Goal: Information Seeking & Learning: Learn about a topic

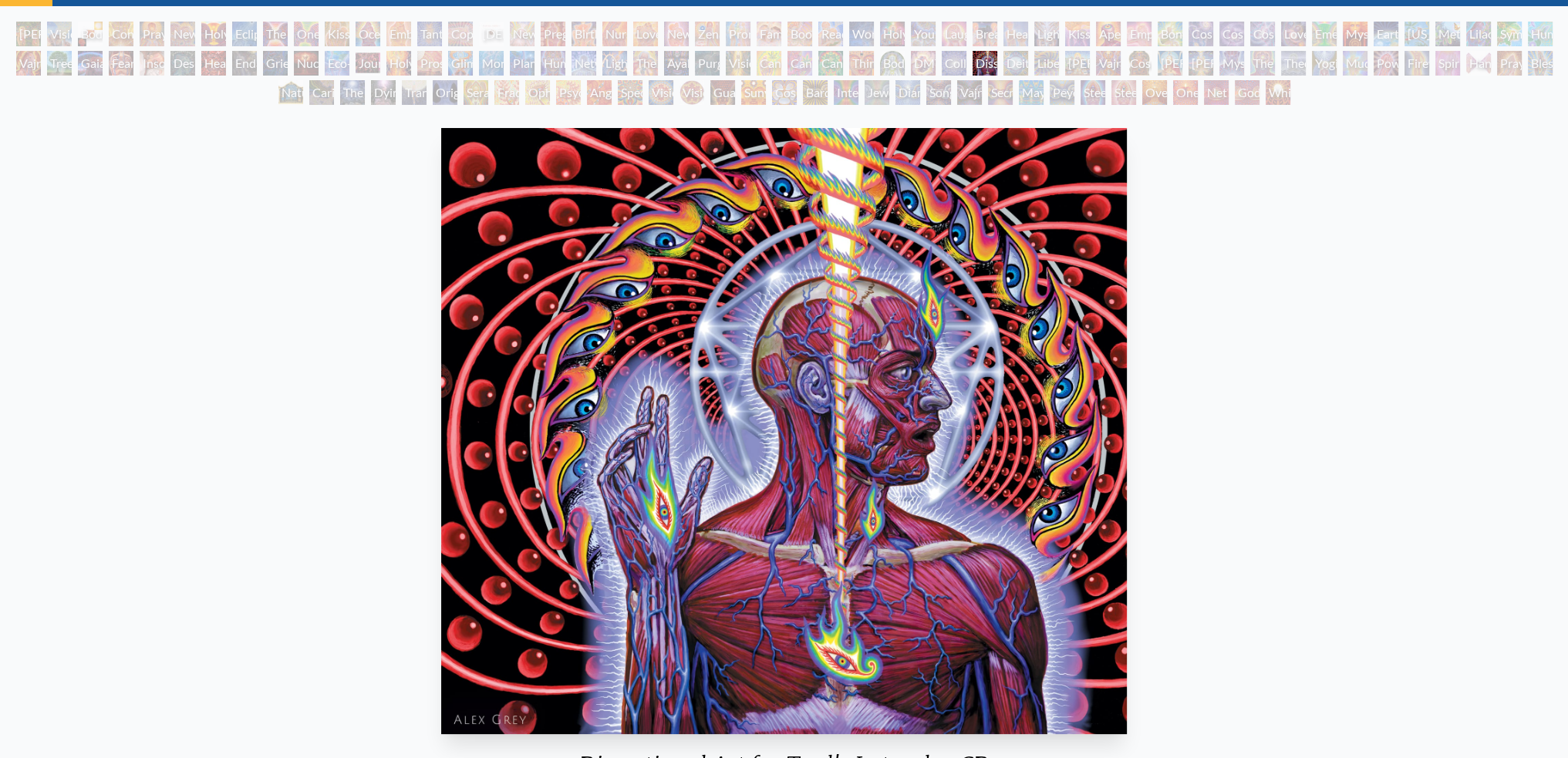
scroll to position [77, 0]
drag, startPoint x: 1074, startPoint y: 94, endPoint x: 1107, endPoint y: 101, distance: 33.7
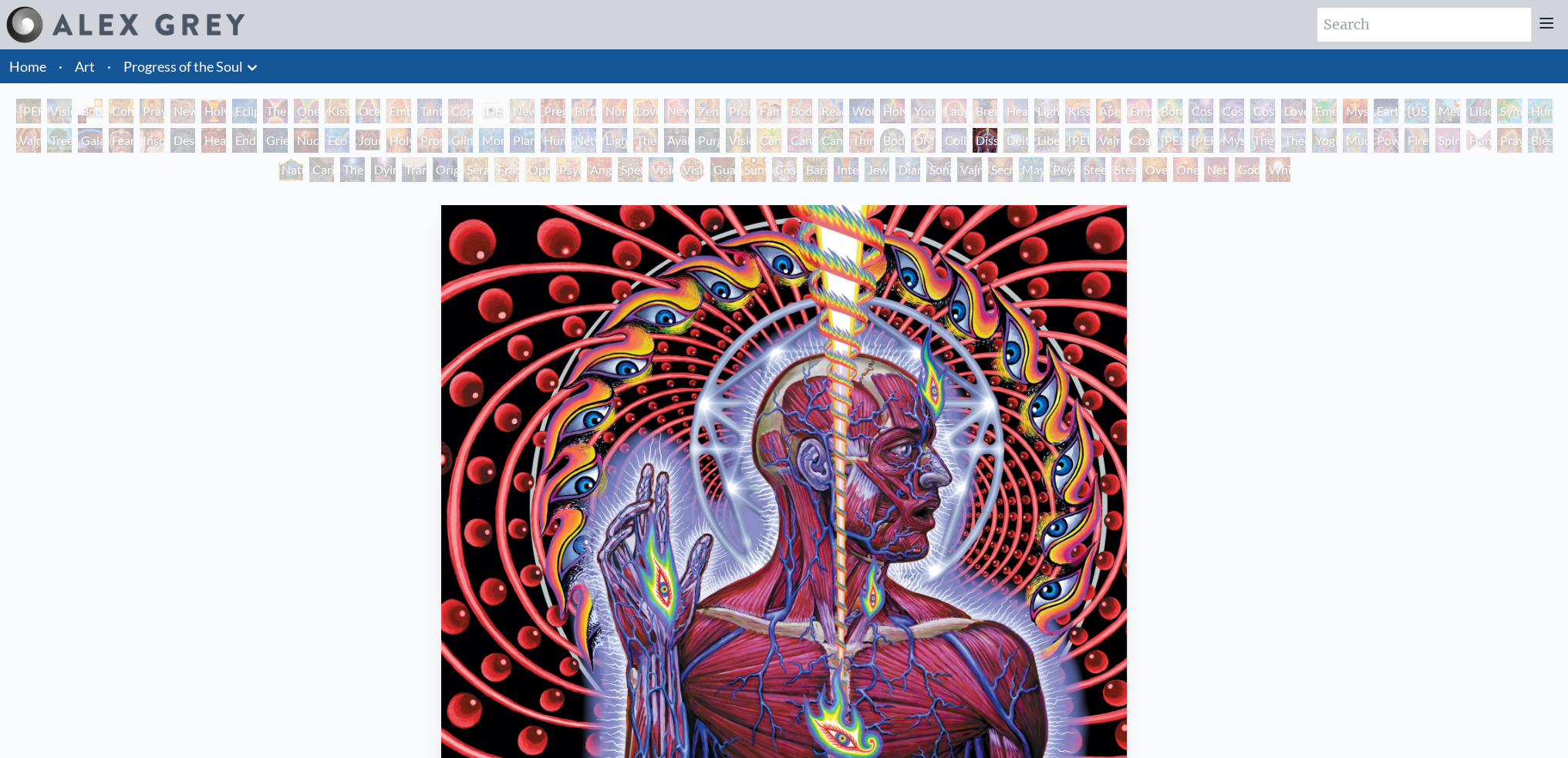
click at [149, 64] on link "Progress of the Soul" at bounding box center [183, 66] width 120 height 21
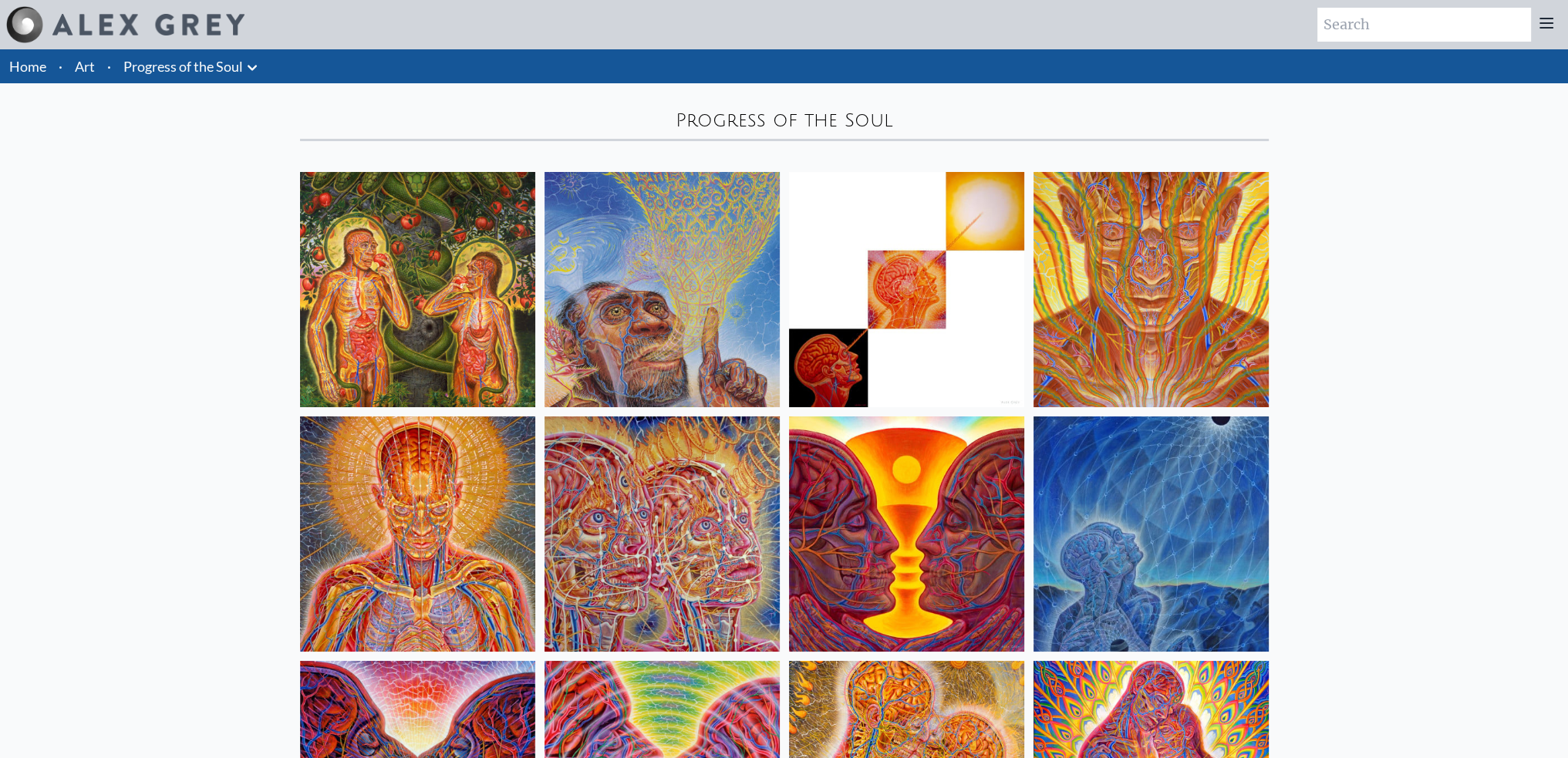
click at [80, 62] on link "Art" at bounding box center [84, 66] width 20 height 21
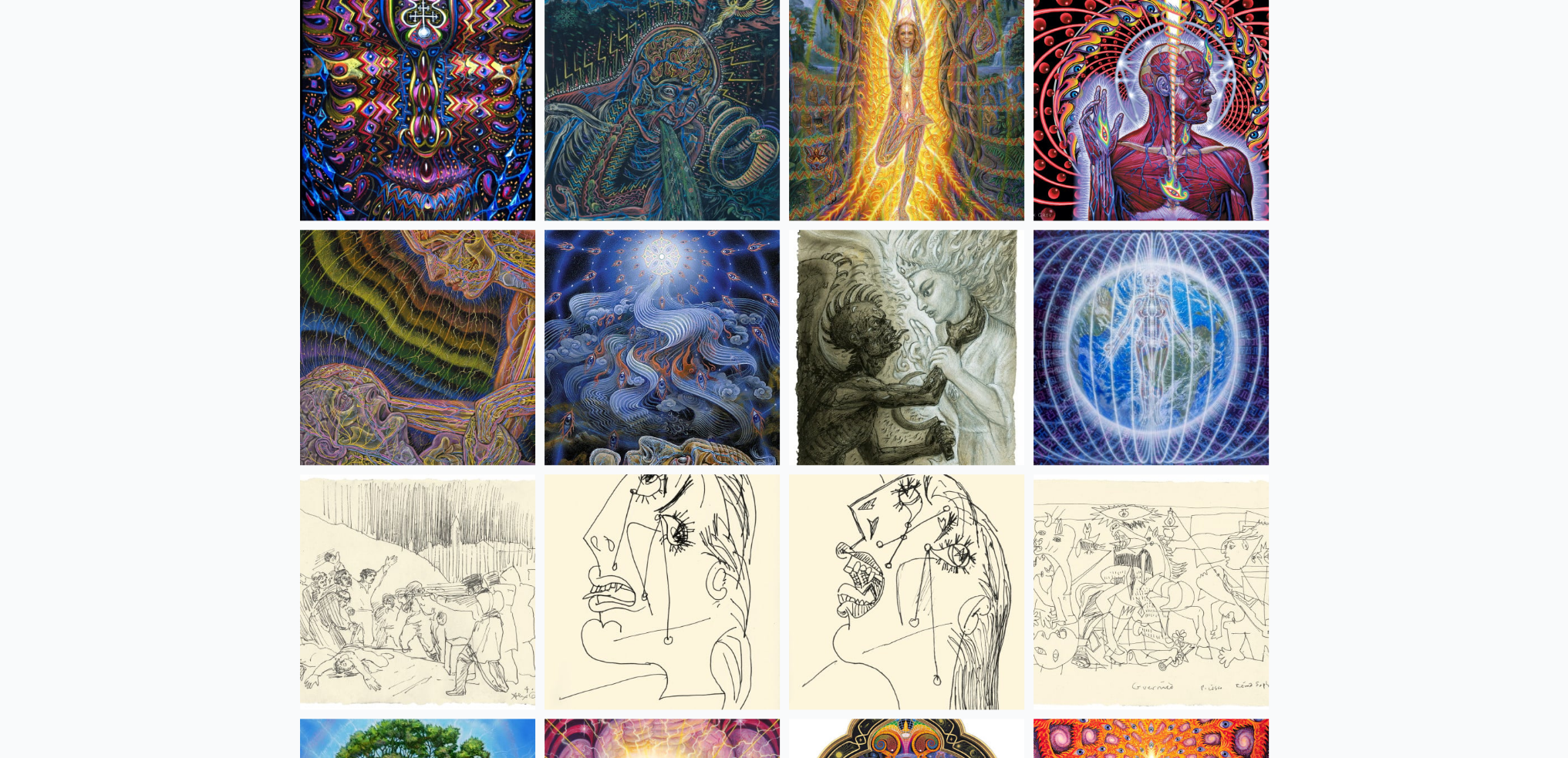
scroll to position [9798, 0]
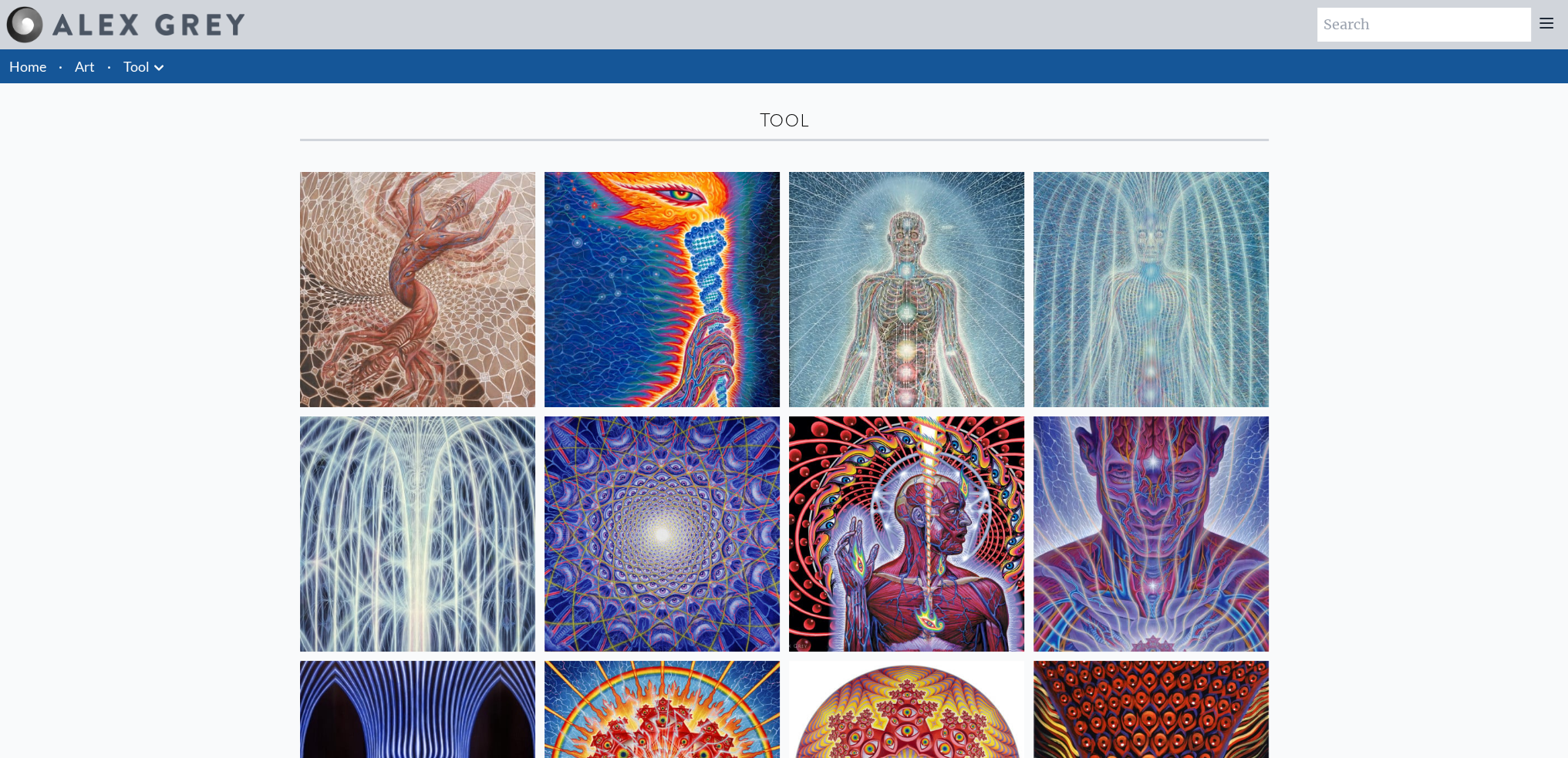
click at [1406, 25] on input "search" at bounding box center [1424, 24] width 214 height 34
type input "lateralus"
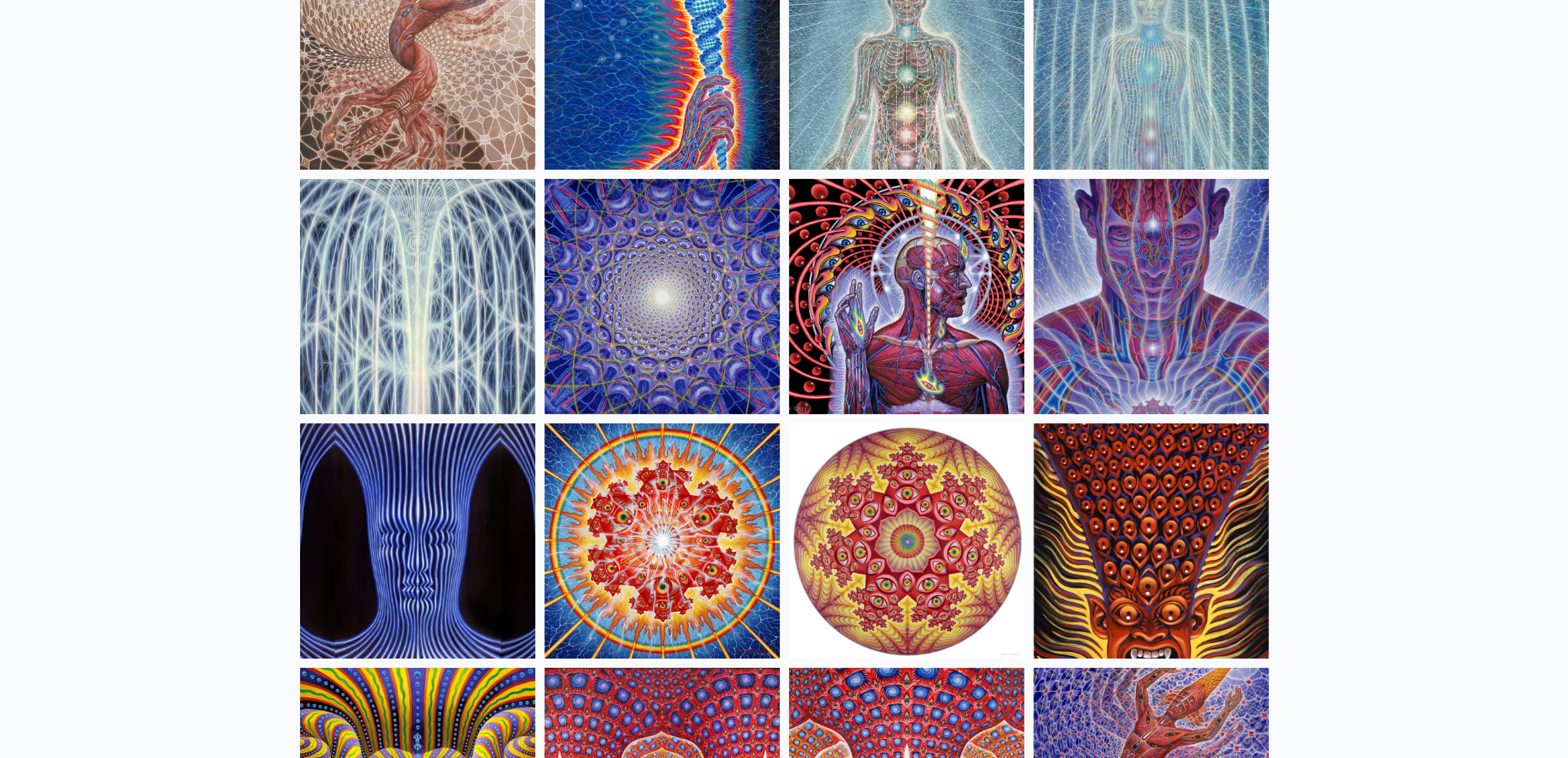
scroll to position [231, 0]
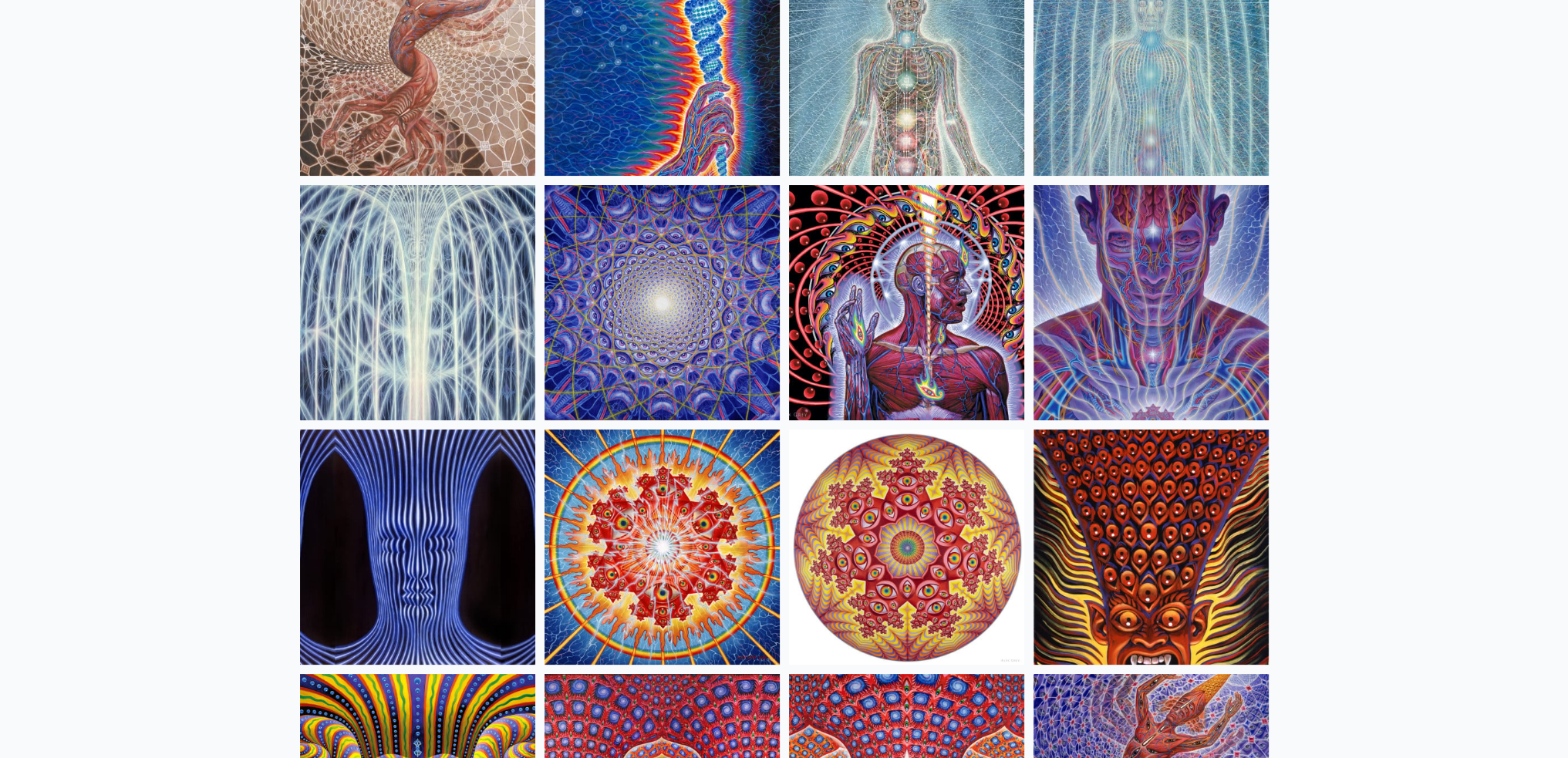
click at [1107, 291] on img at bounding box center [1151, 303] width 235 height 235
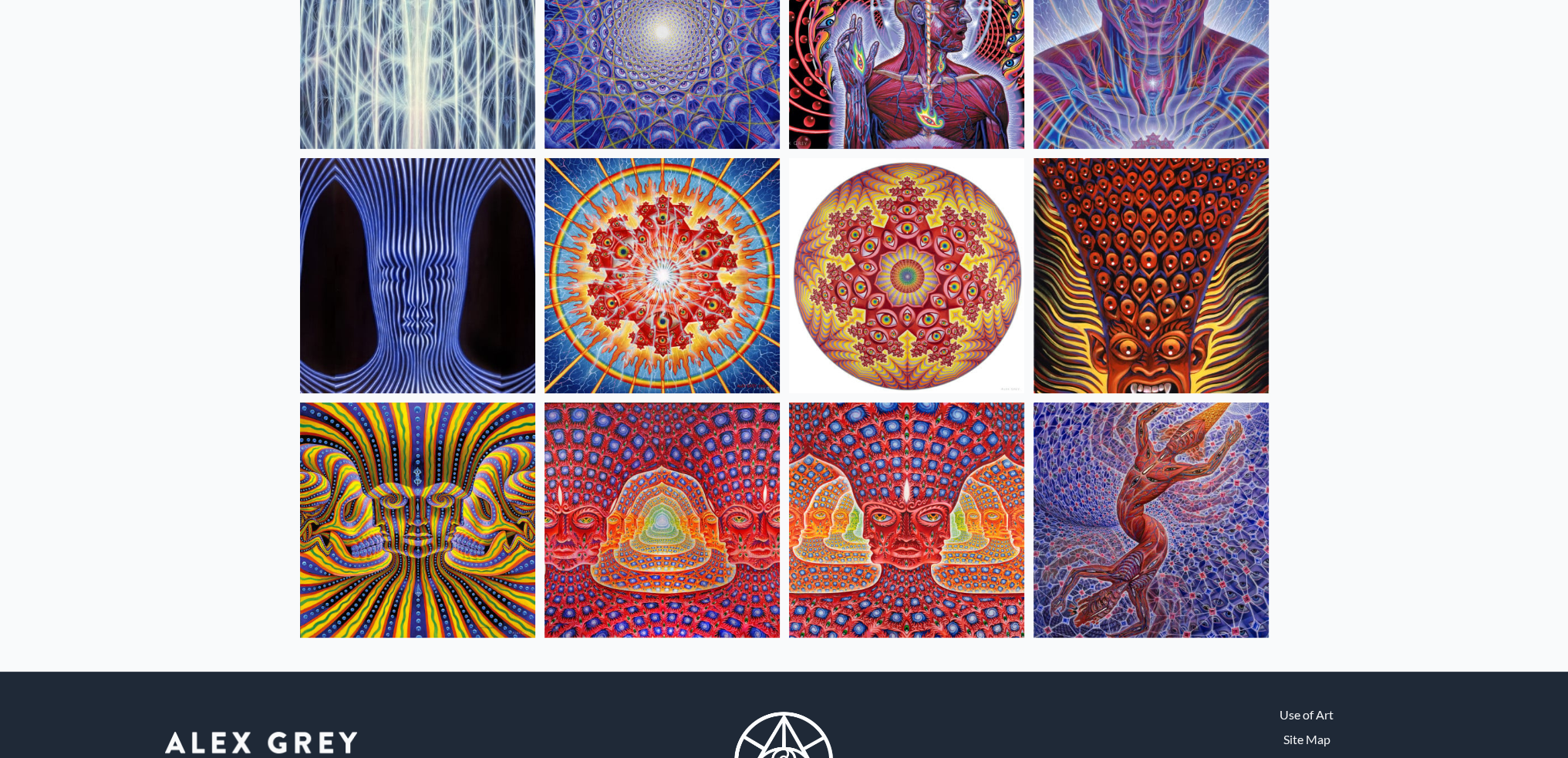
scroll to position [510, 0]
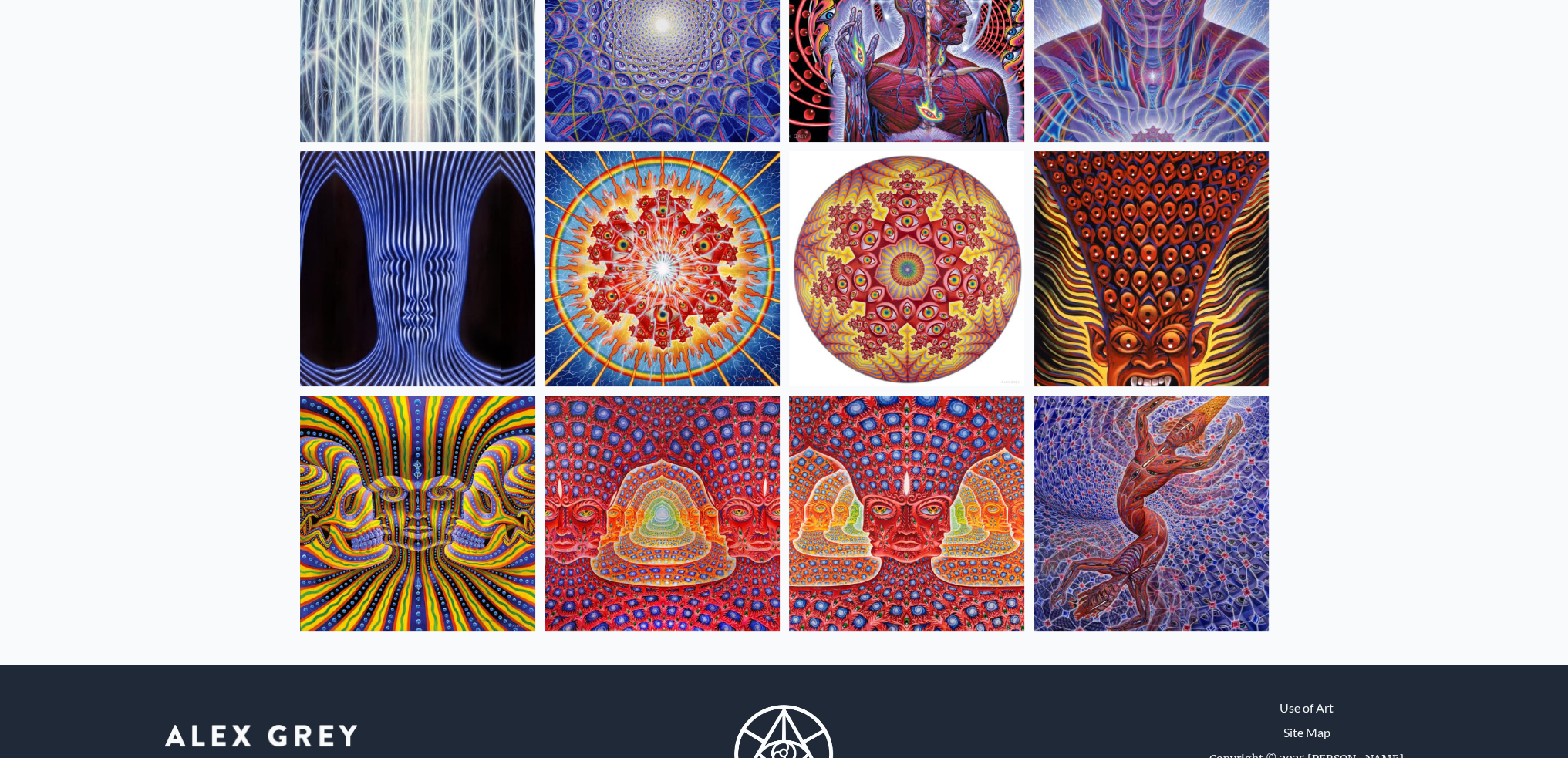
click at [1174, 480] on img at bounding box center [1151, 513] width 235 height 235
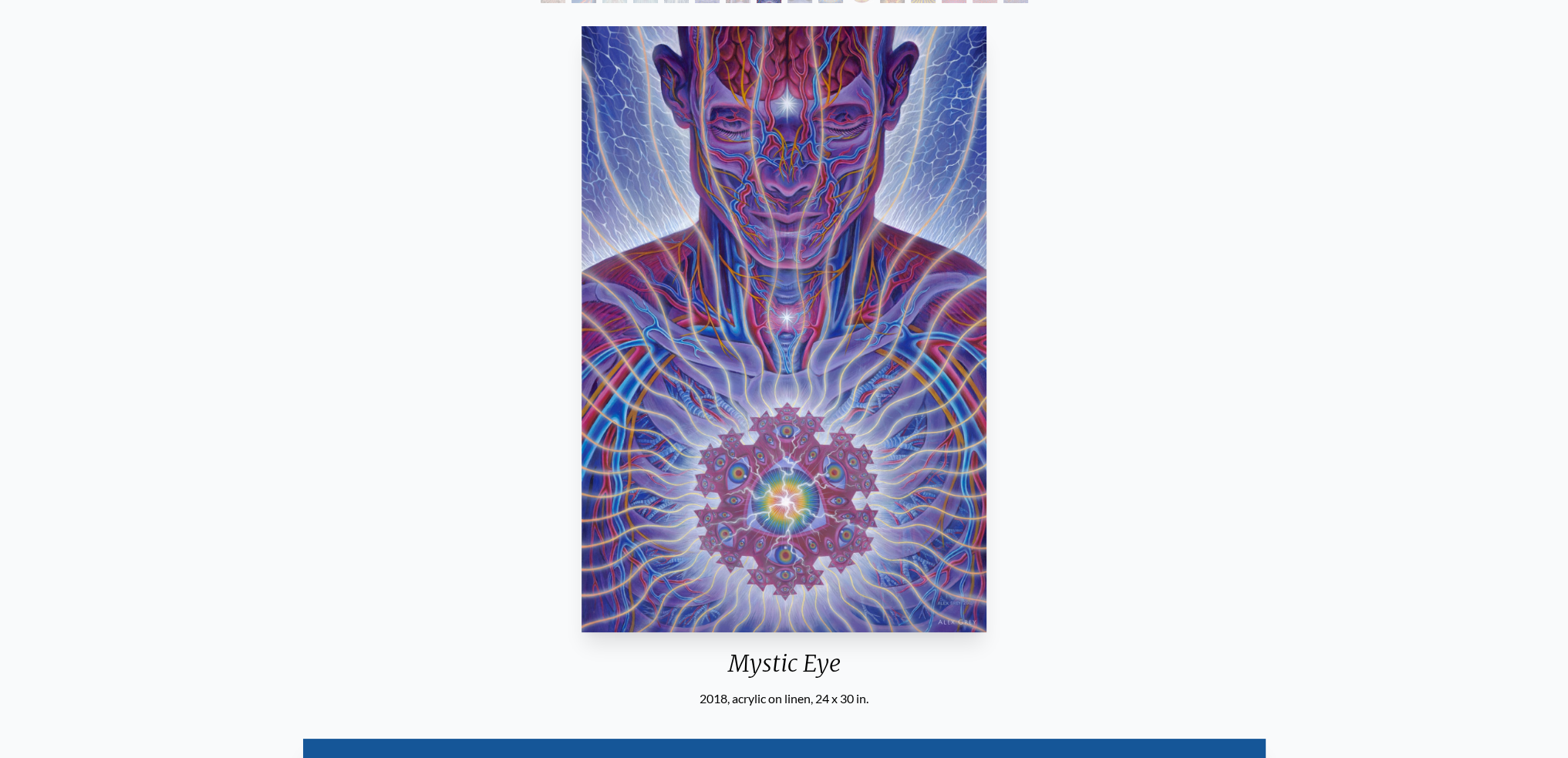
scroll to position [154, 0]
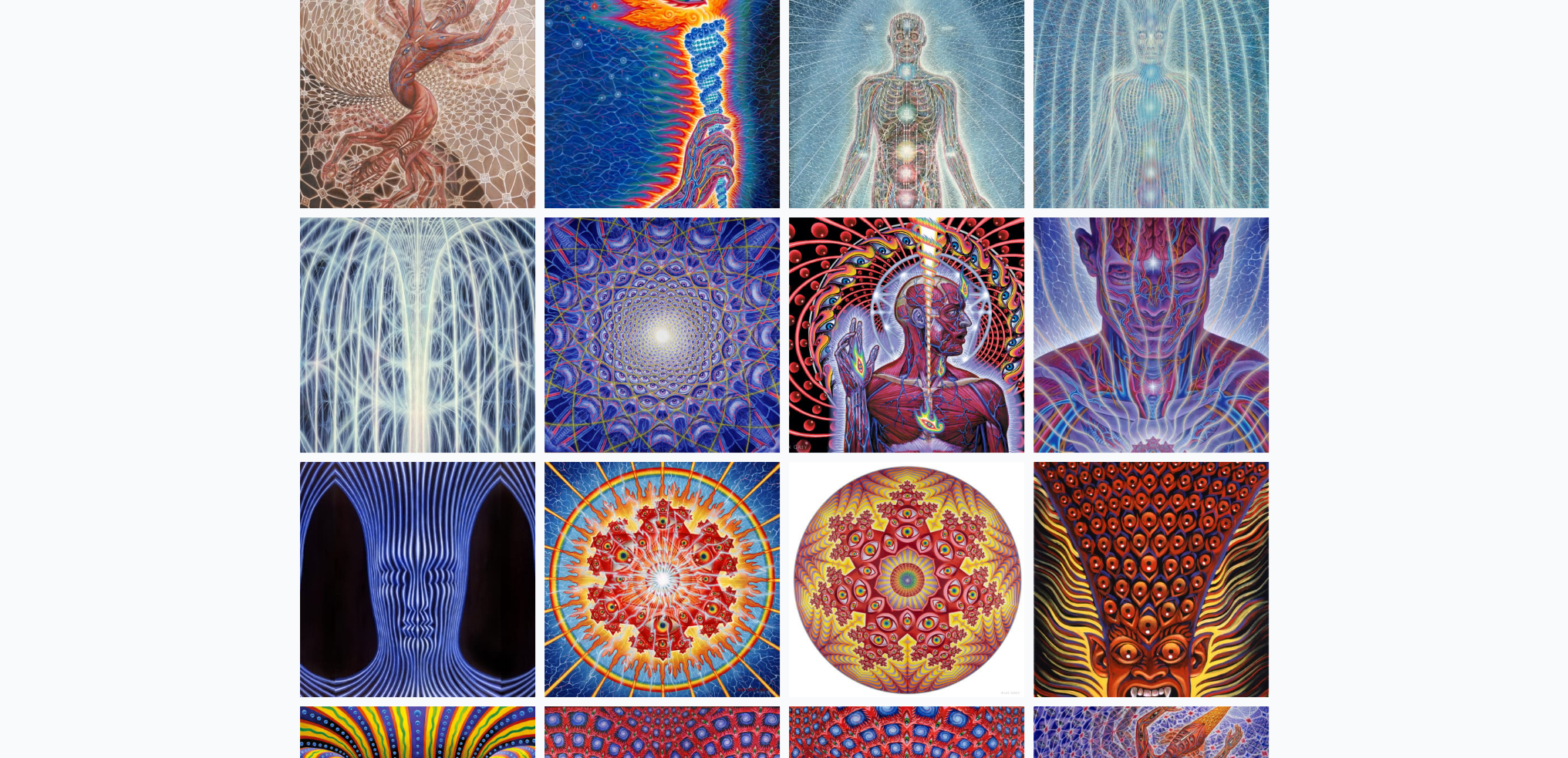
scroll to position [154, 0]
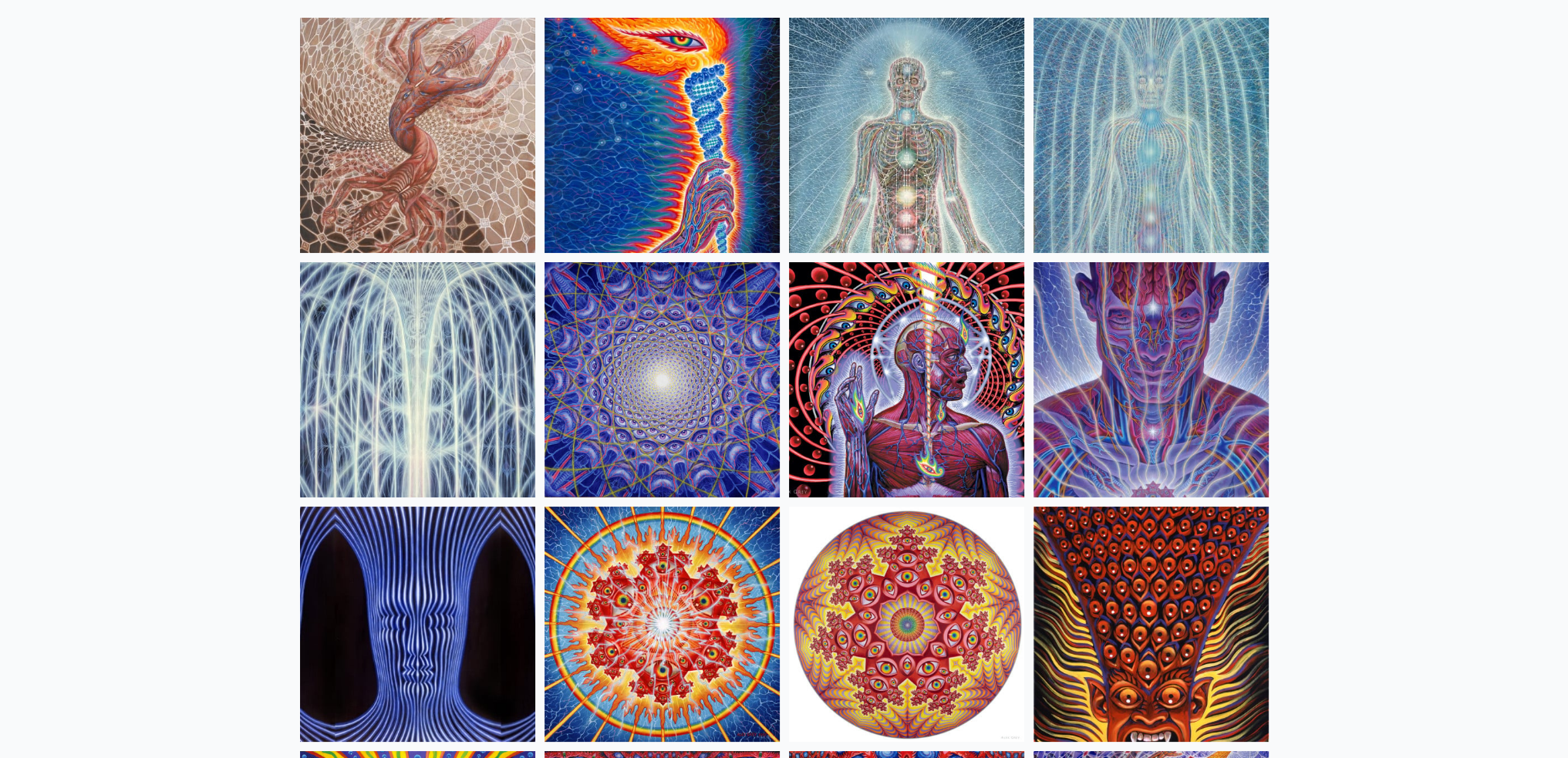
drag, startPoint x: 1147, startPoint y: 332, endPoint x: 1111, endPoint y: 323, distance: 37.1
click at [1111, 323] on img at bounding box center [1151, 380] width 235 height 235
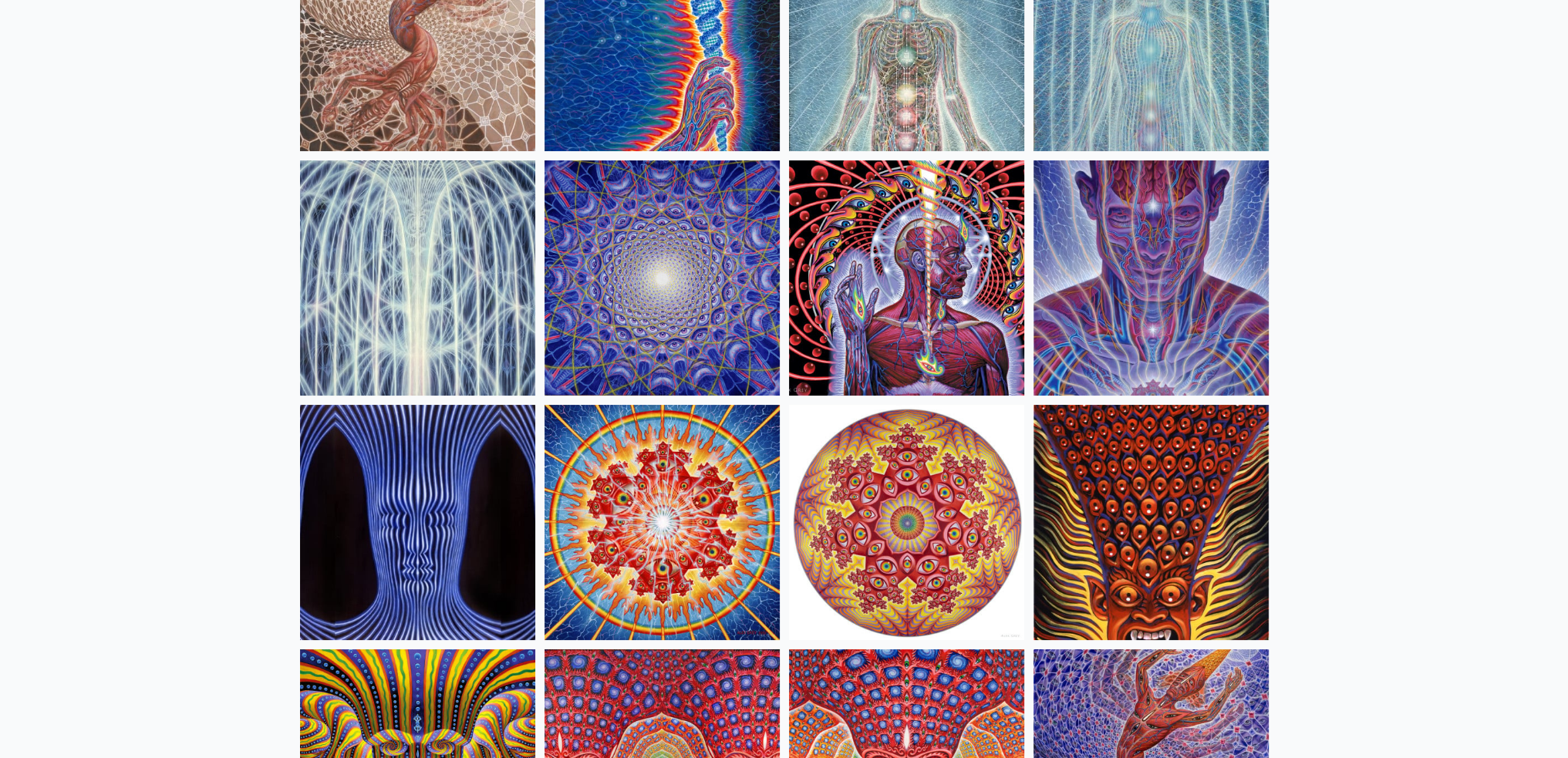
scroll to position [510, 0]
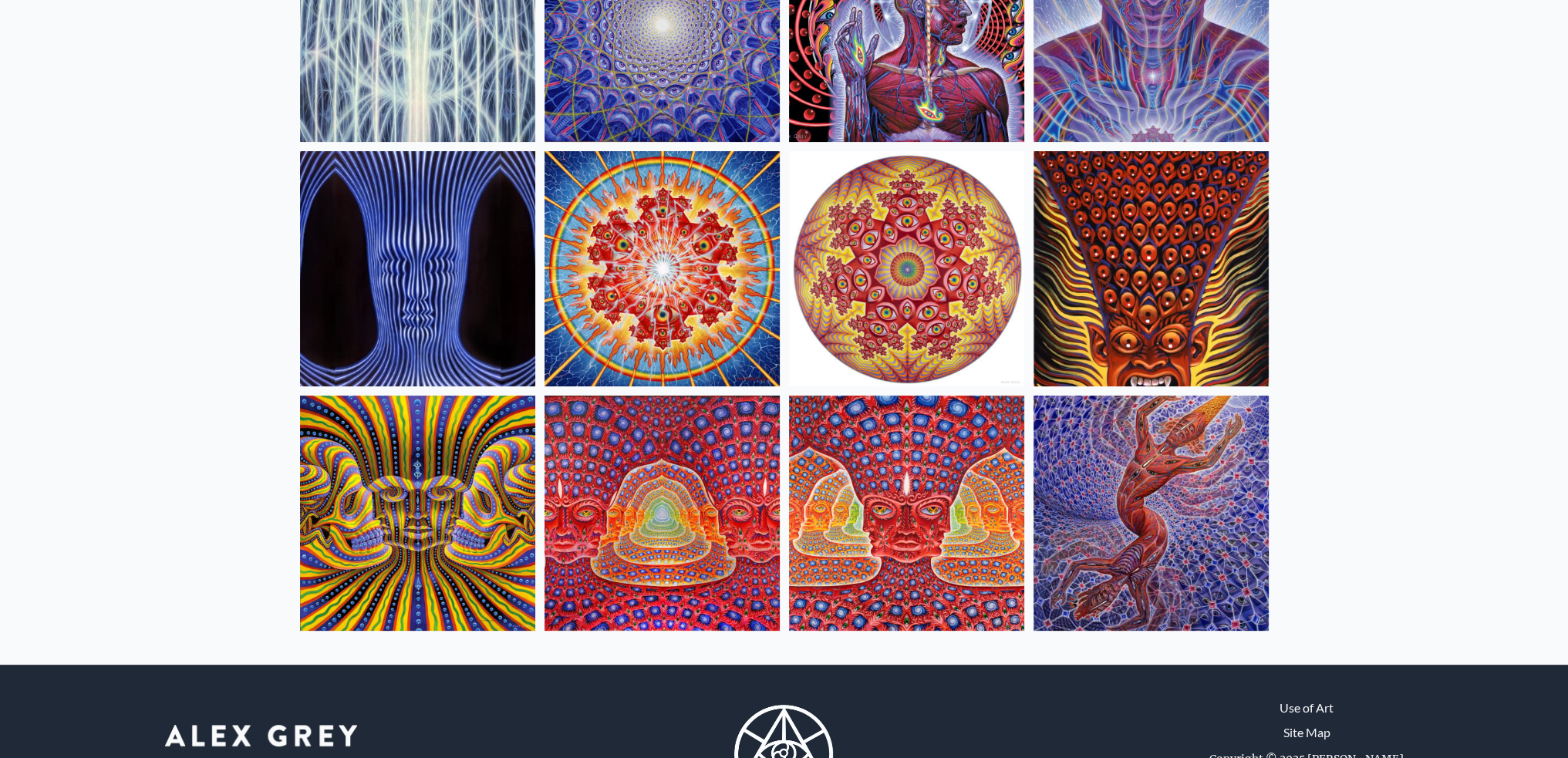
click at [925, 413] on img at bounding box center [906, 513] width 235 height 235
click at [700, 493] on img at bounding box center [662, 513] width 235 height 235
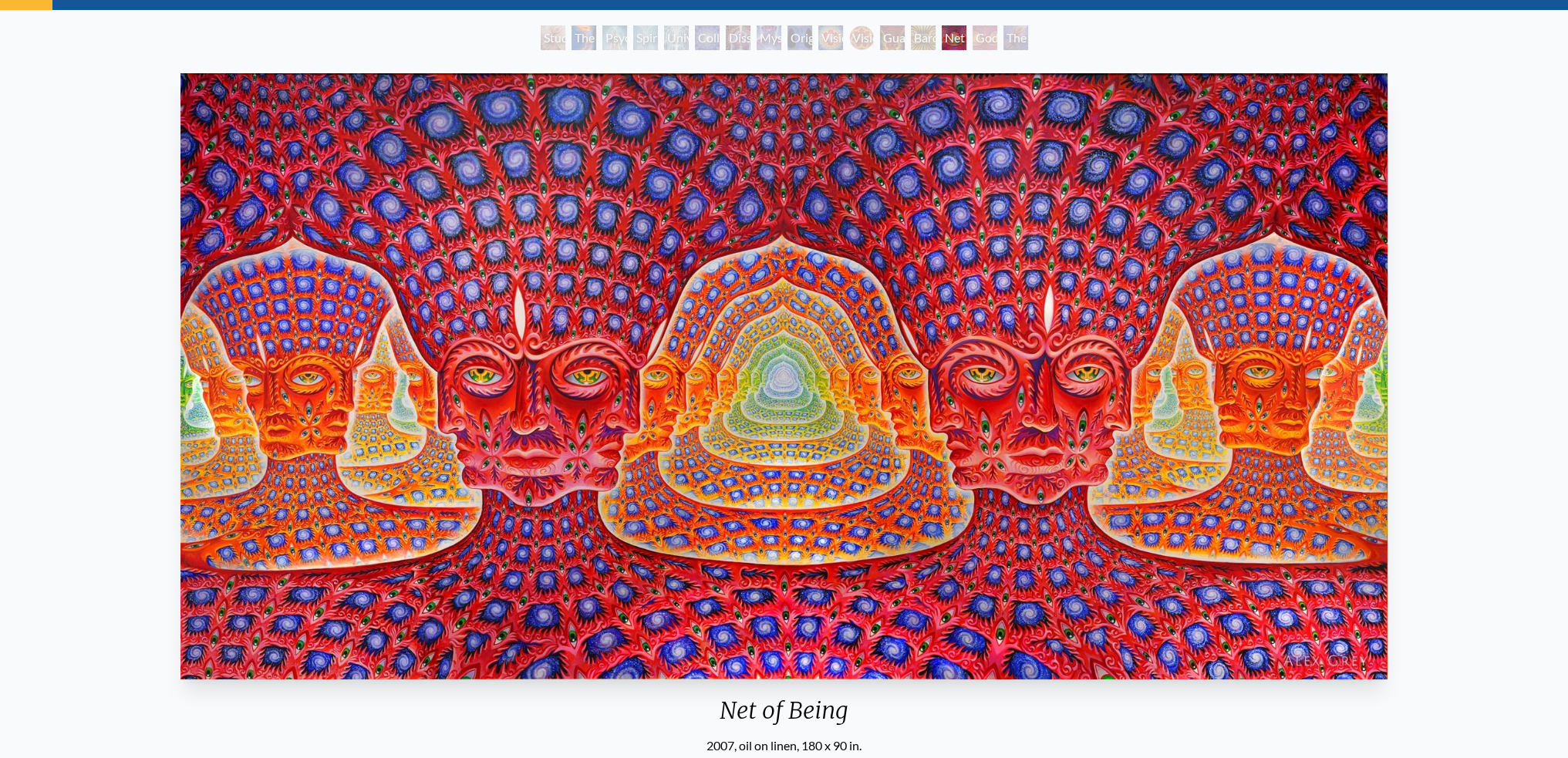
scroll to position [77, 0]
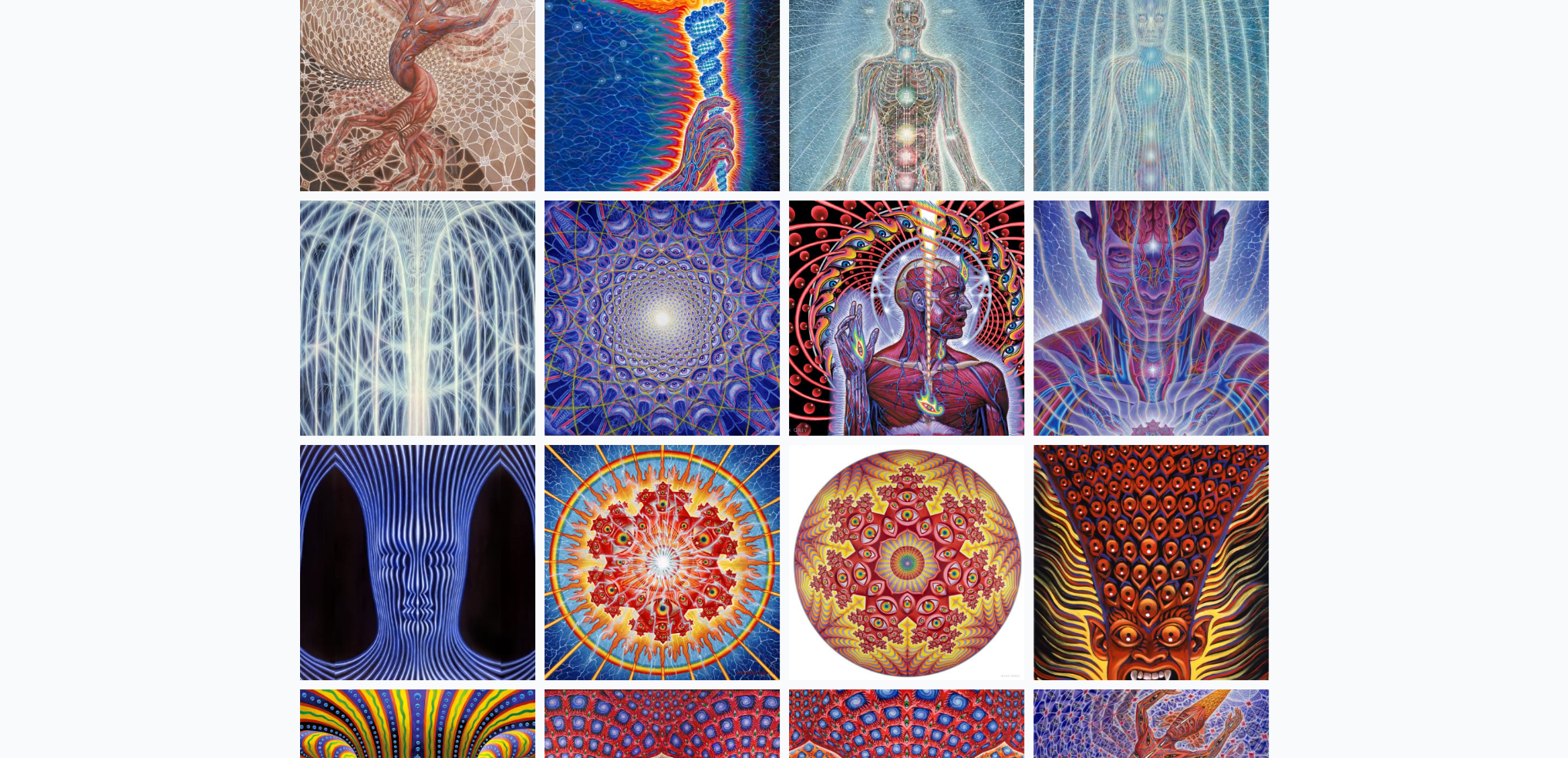
scroll to position [201, 0]
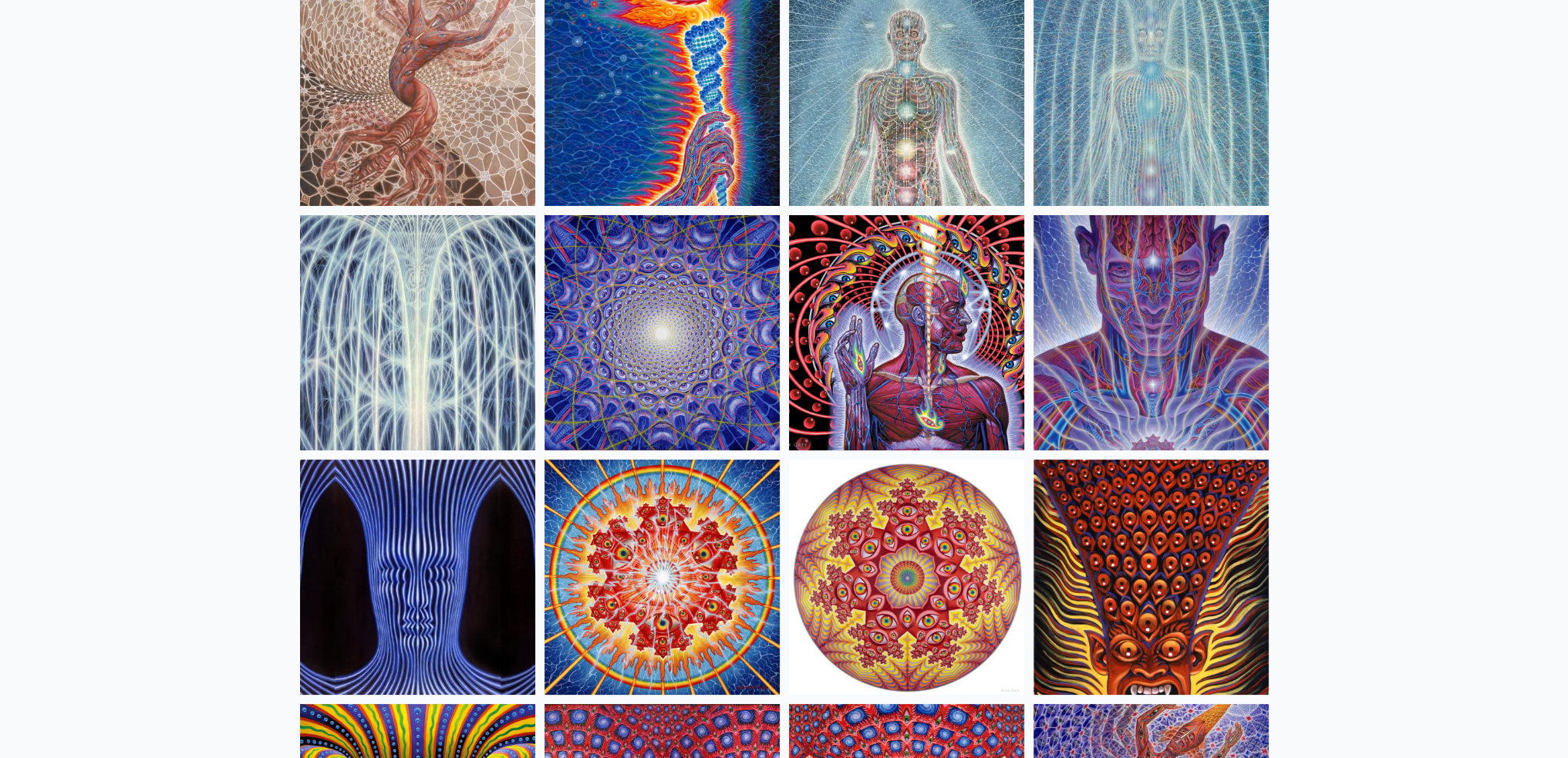
click at [941, 460] on img at bounding box center [906, 578] width 235 height 235
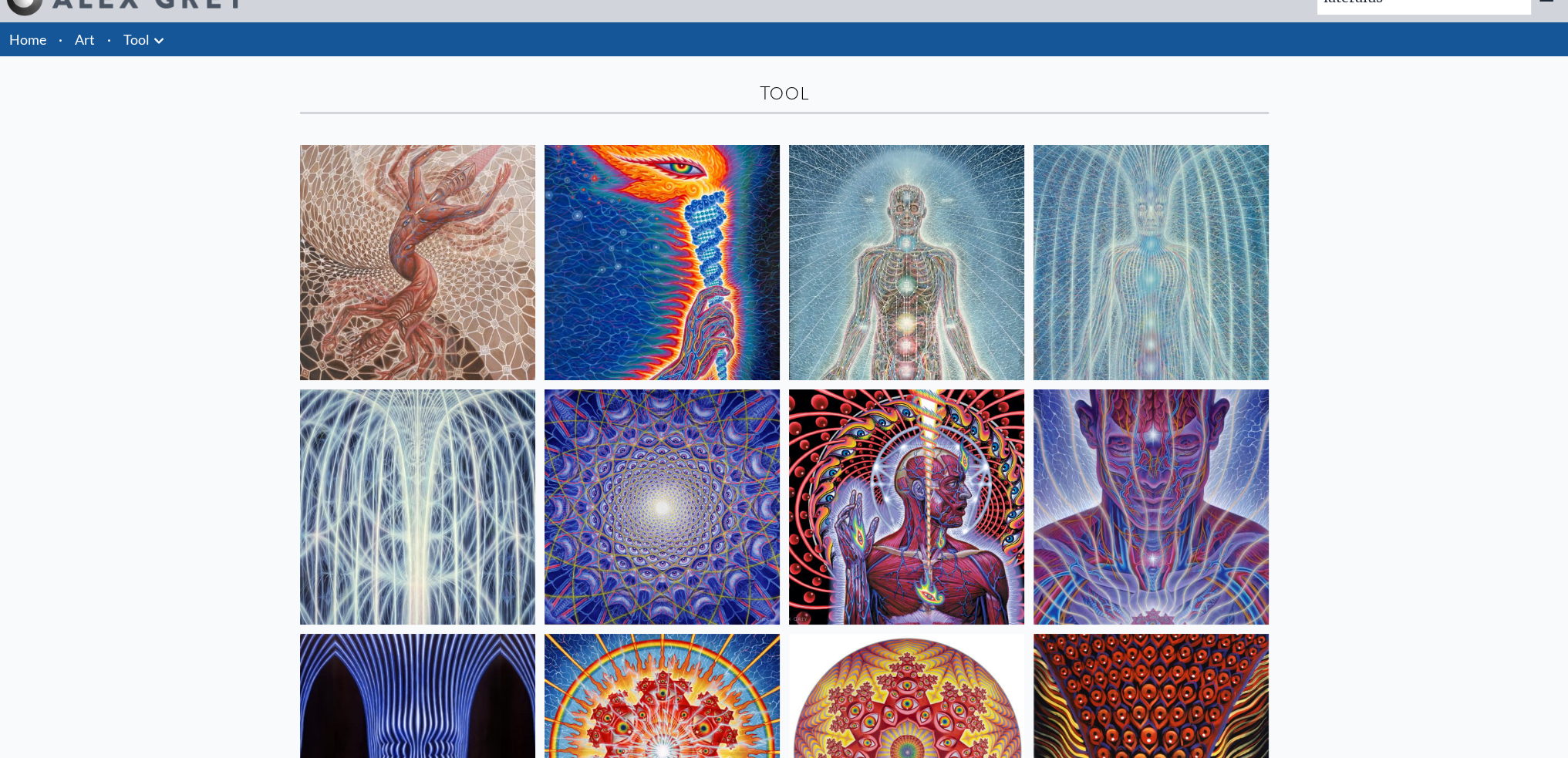
scroll to position [0, 0]
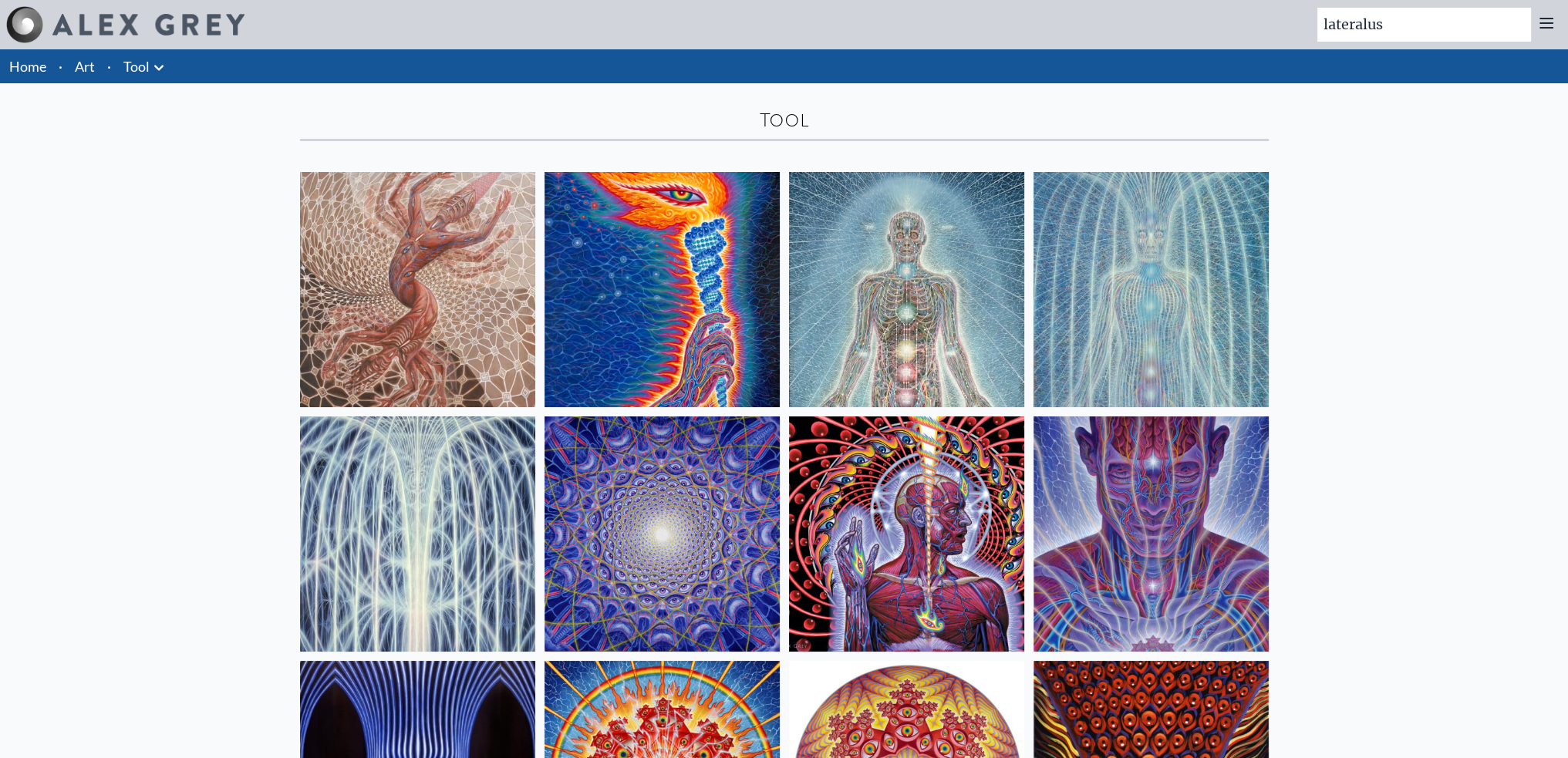
click at [138, 56] on link "Tool" at bounding box center [136, 66] width 26 height 21
click at [152, 66] on icon at bounding box center [158, 67] width 19 height 19
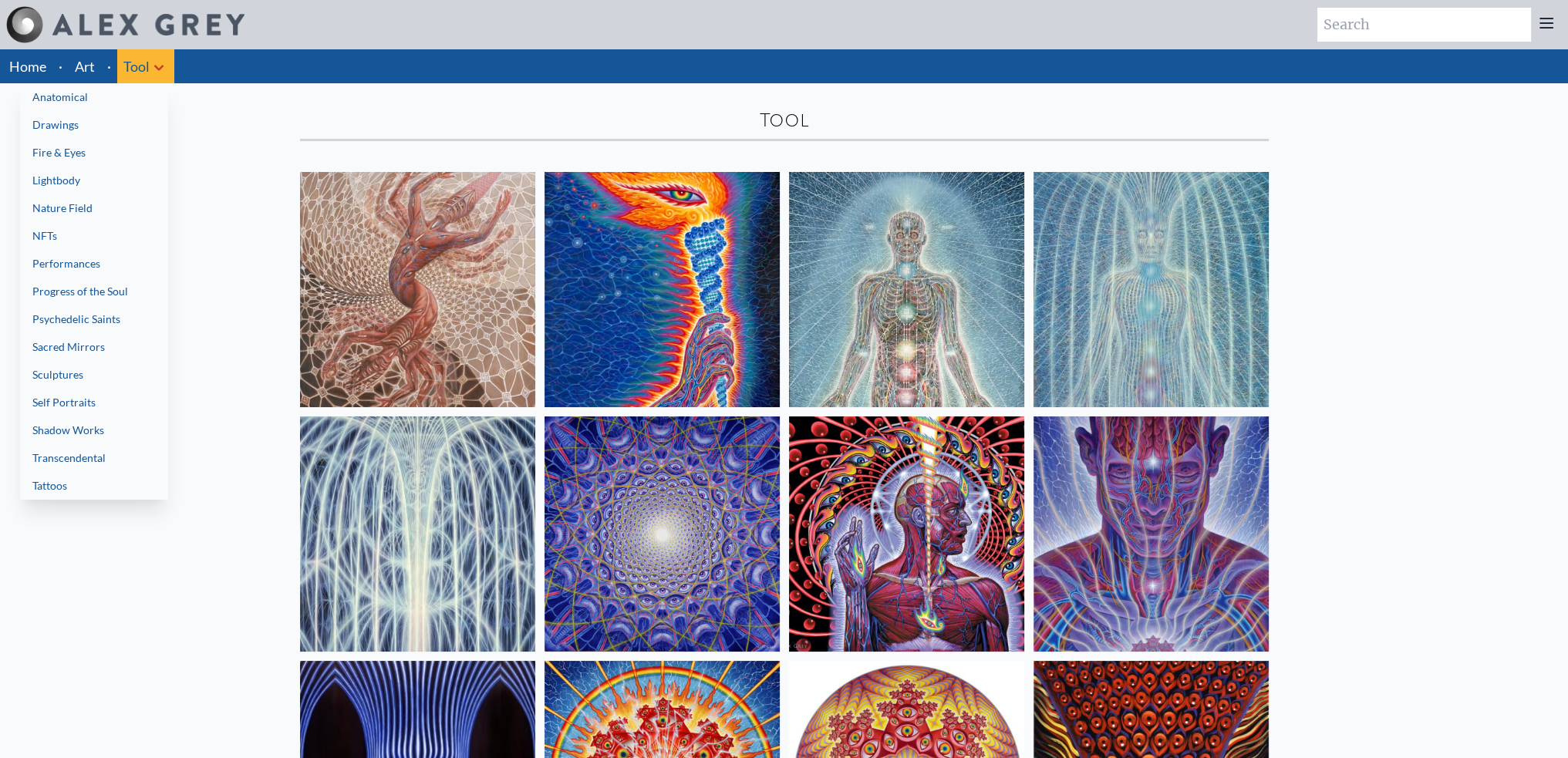
click at [136, 58] on div at bounding box center [784, 379] width 1568 height 758
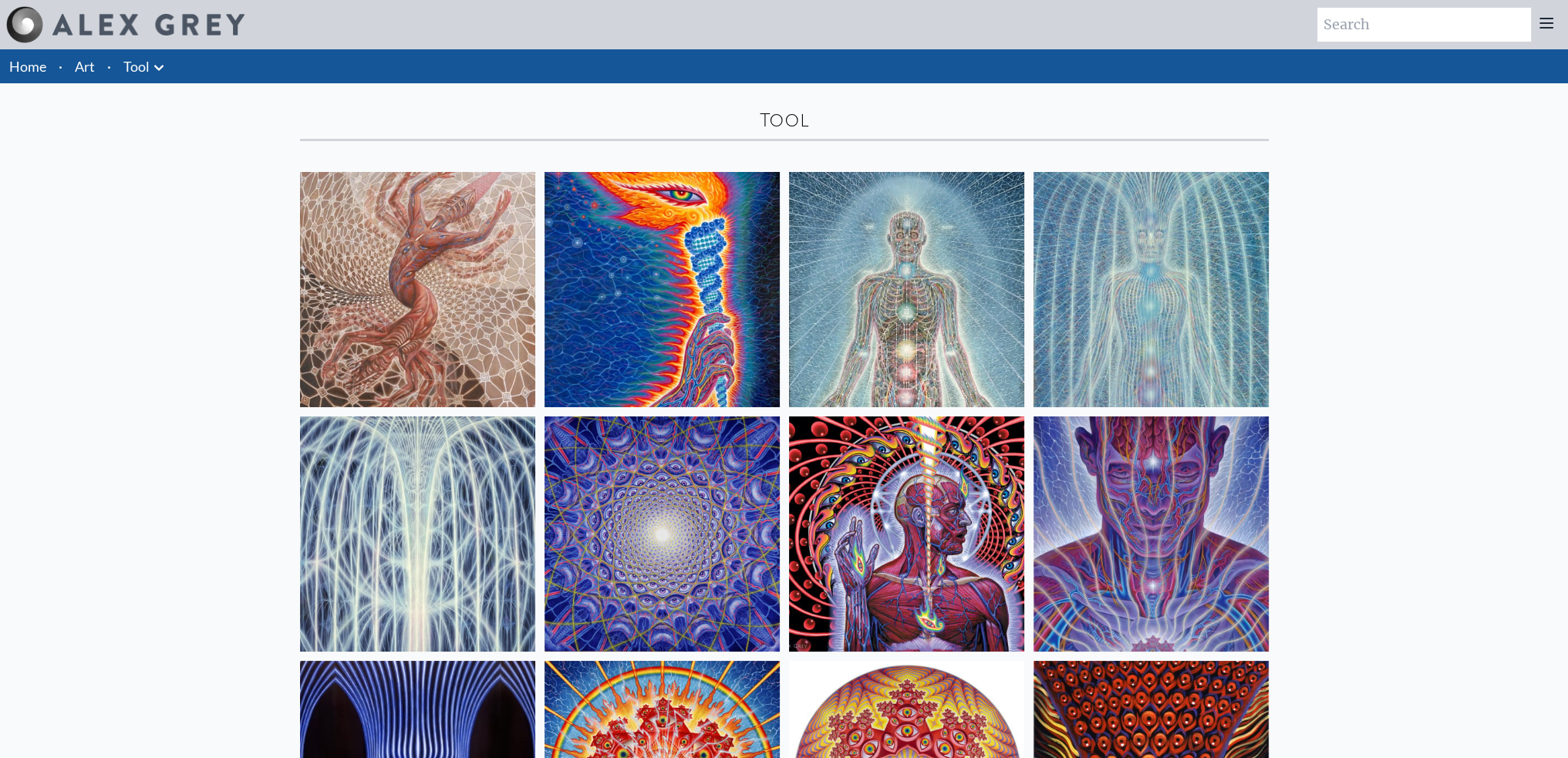
click at [133, 62] on link "Tool" at bounding box center [136, 66] width 26 height 21
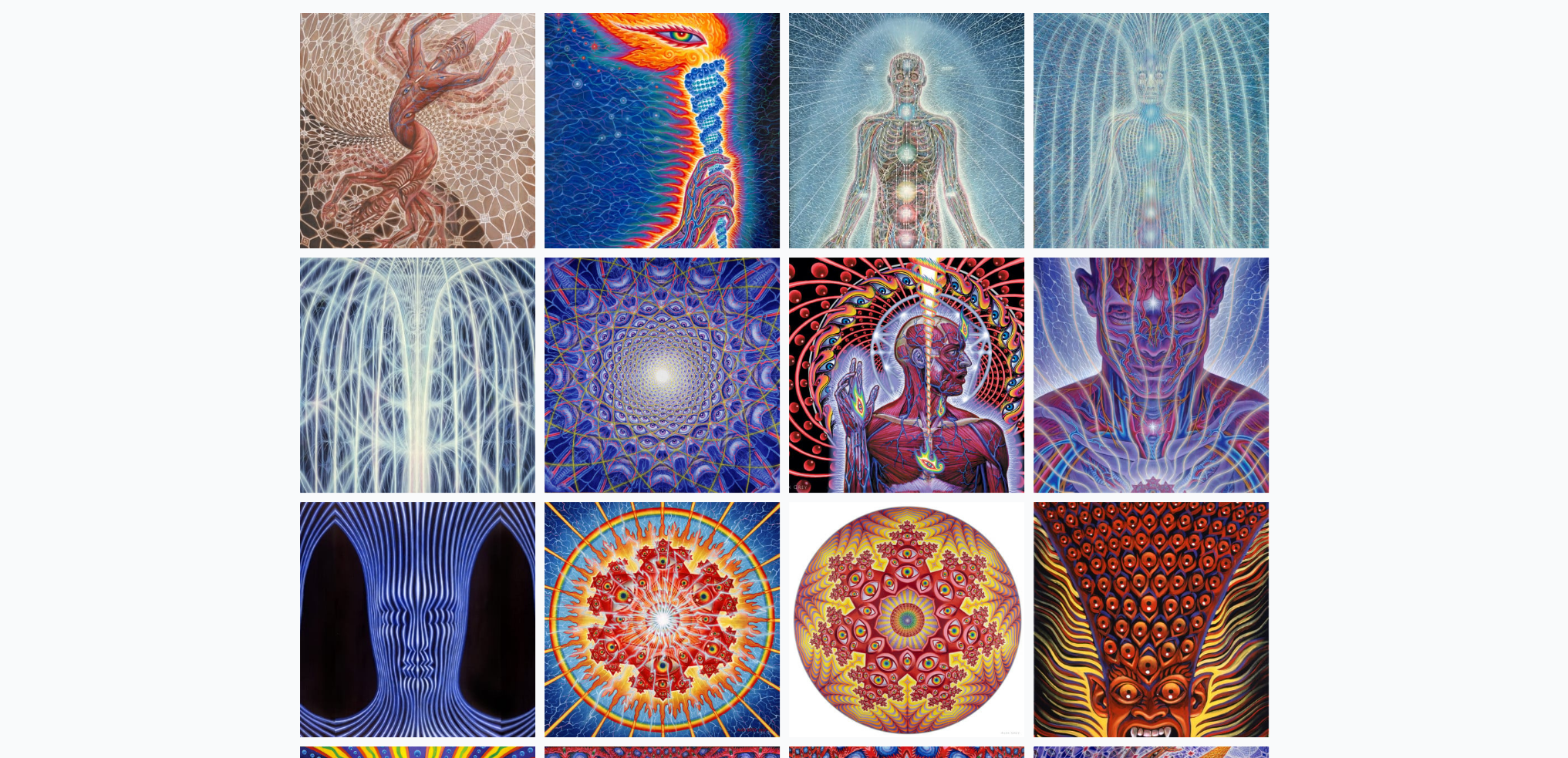
scroll to position [47, 0]
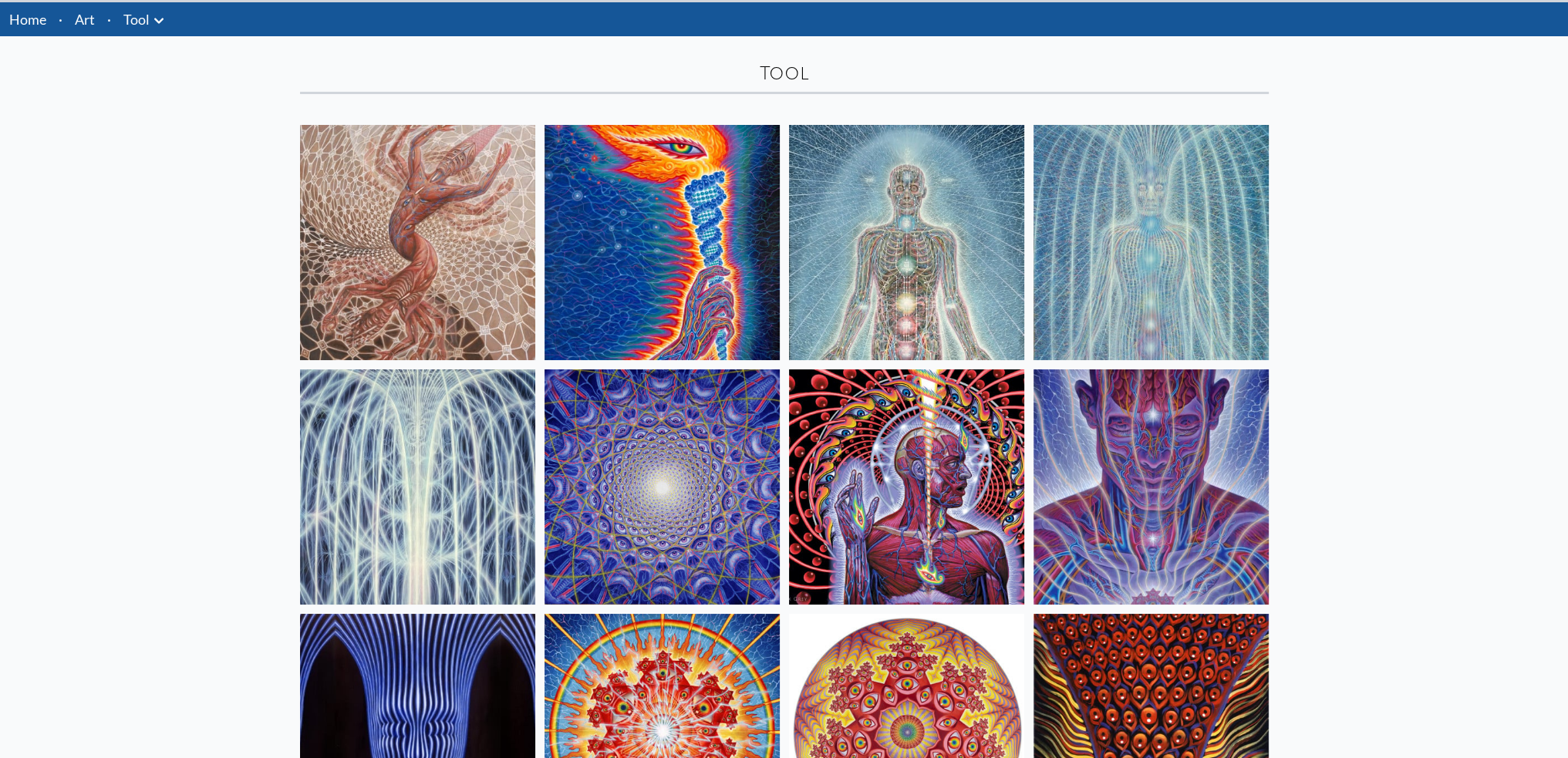
drag, startPoint x: 327, startPoint y: 386, endPoint x: 320, endPoint y: 382, distance: 8.1
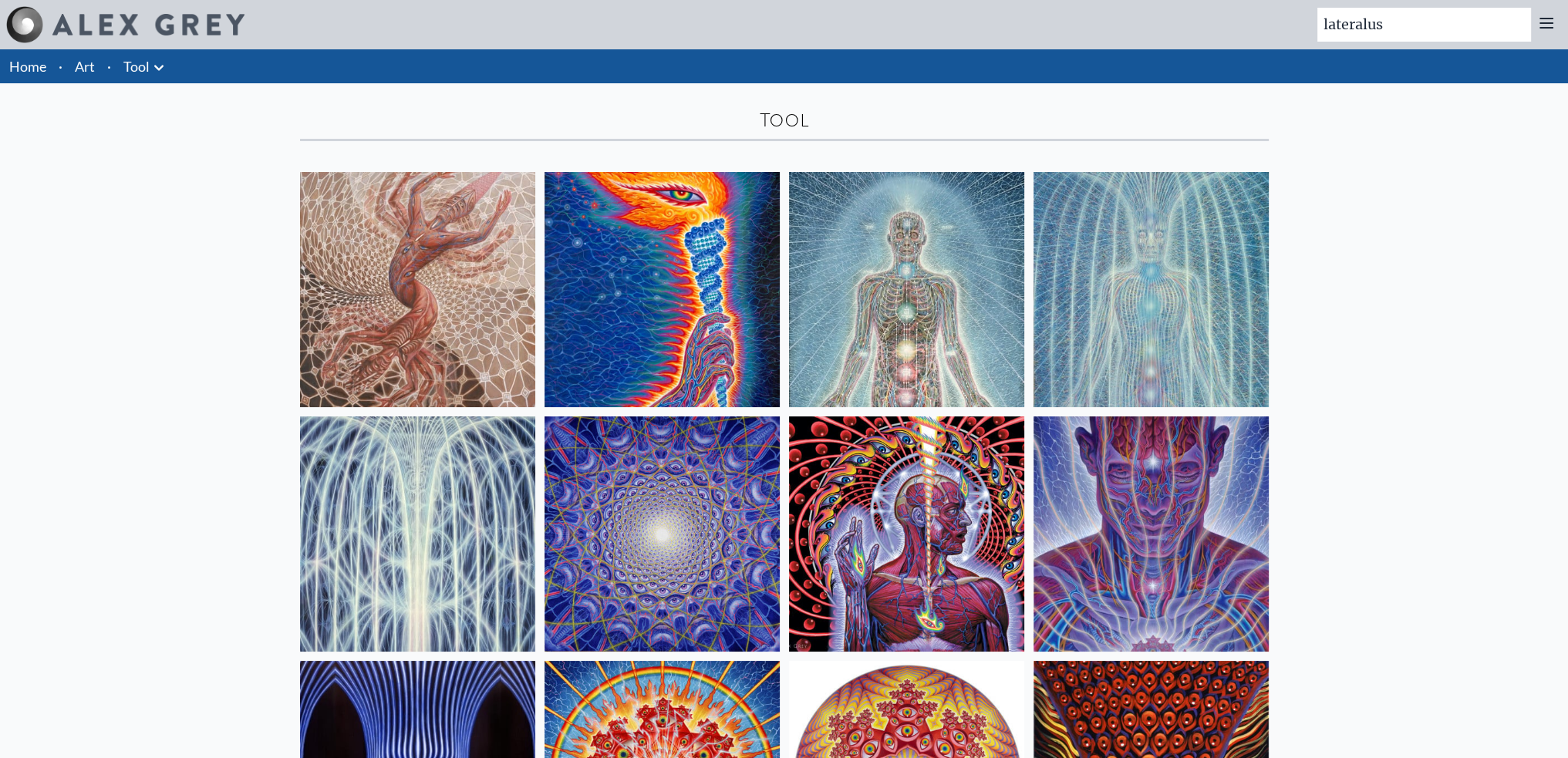
click at [20, 61] on link "Home" at bounding box center [27, 66] width 37 height 17
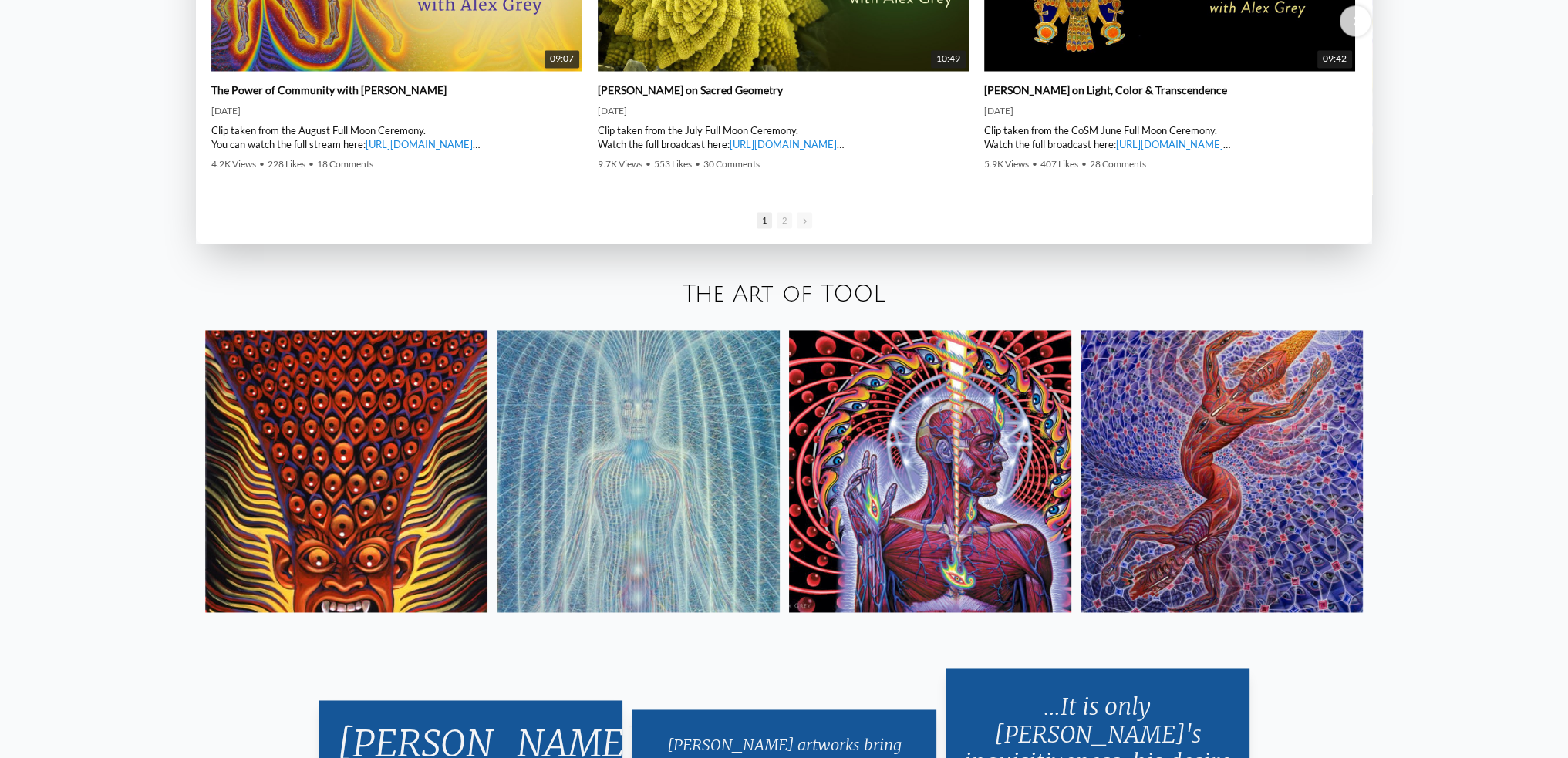
scroll to position [3086, 0]
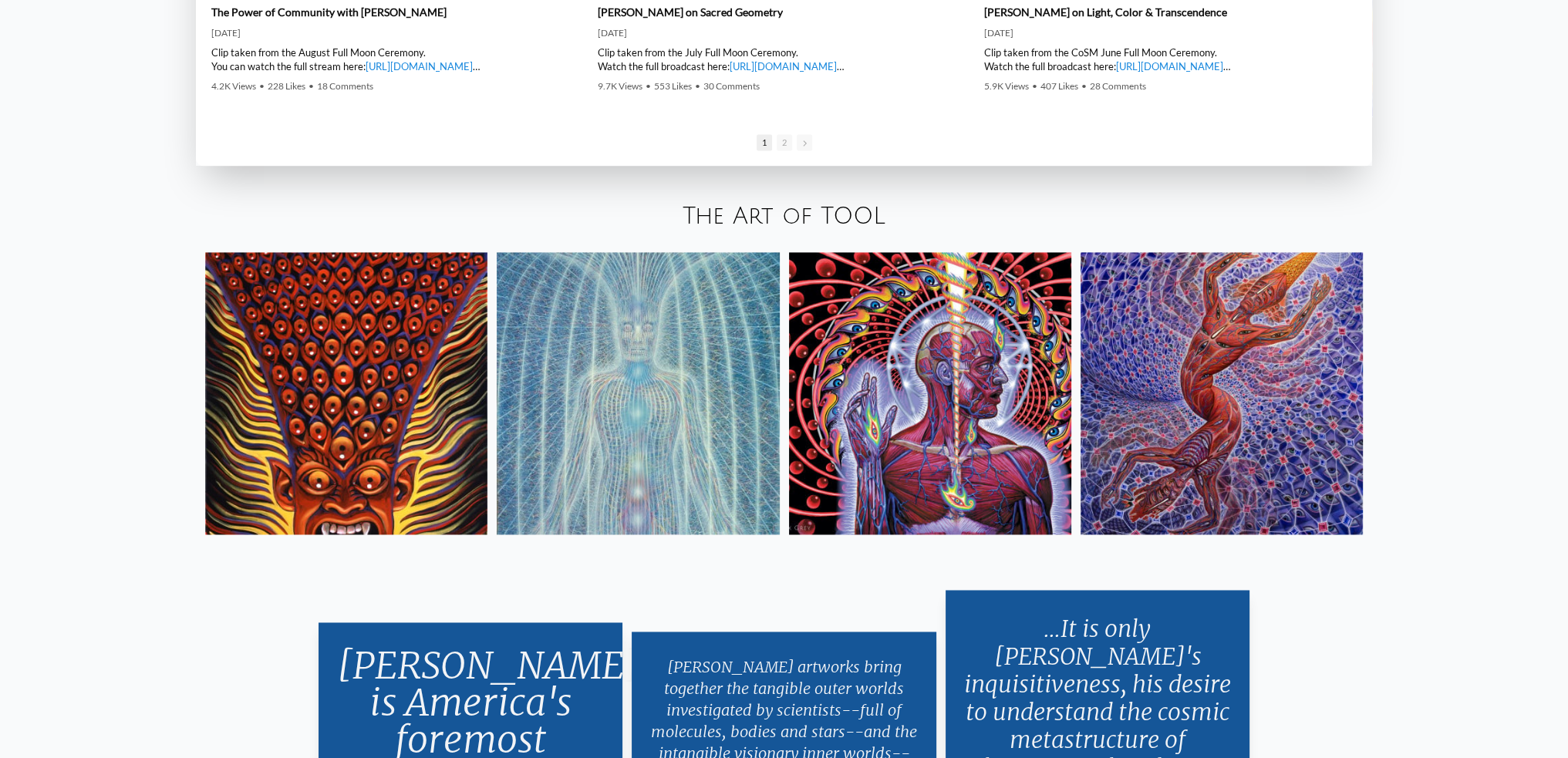
click at [791, 203] on link "The Art of TOOL" at bounding box center [783, 216] width 203 height 25
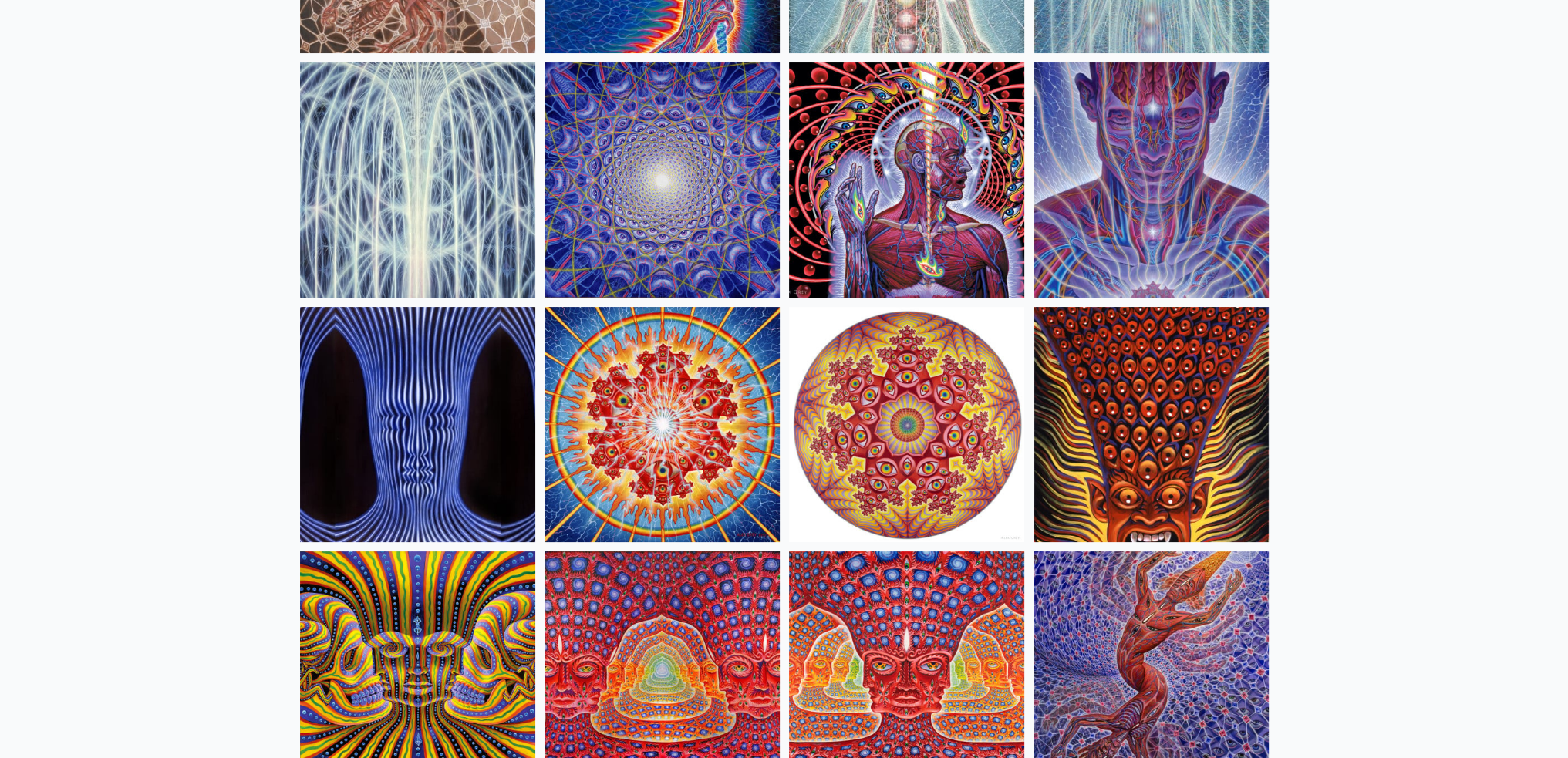
scroll to position [77, 0]
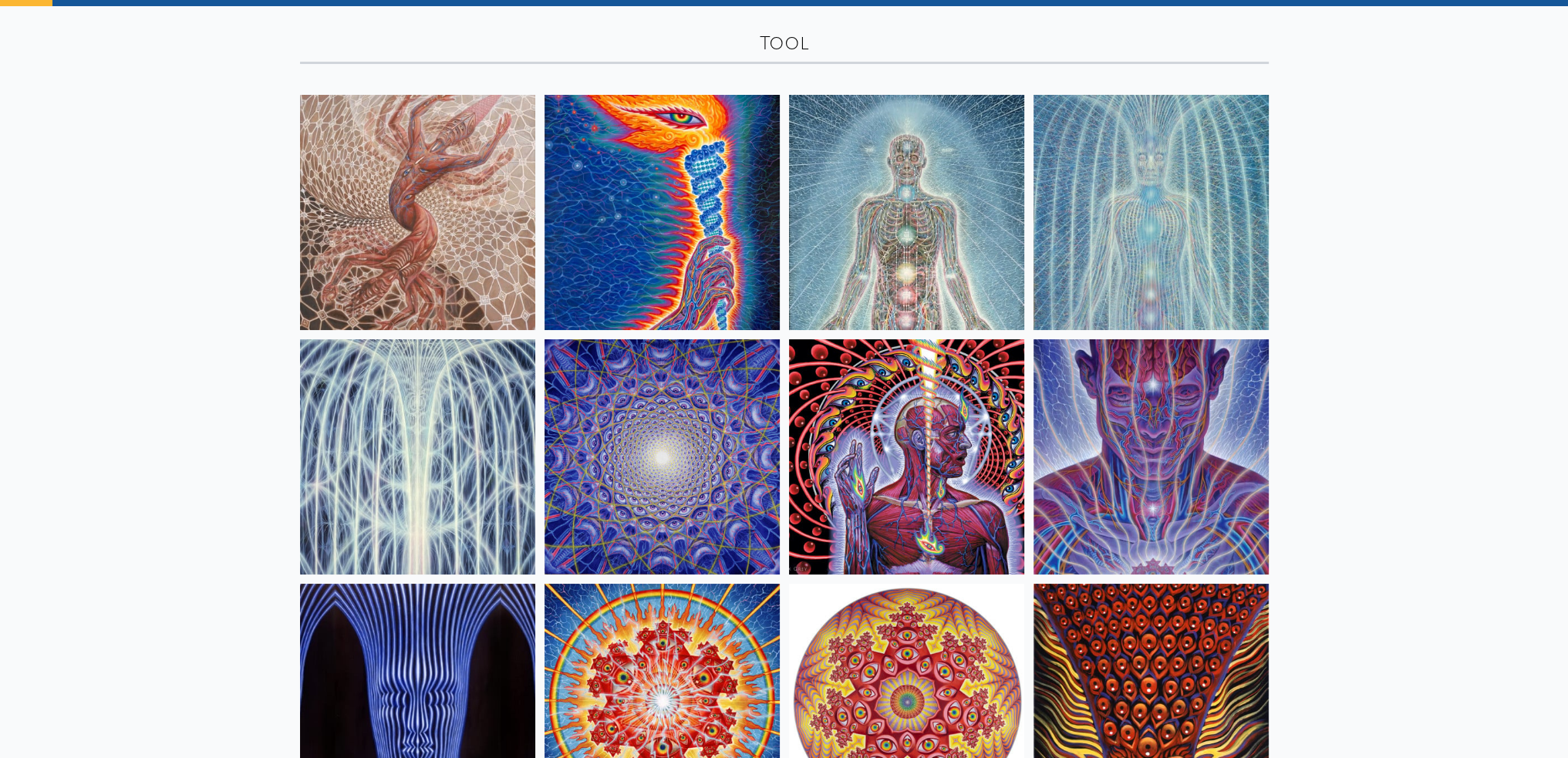
click at [899, 430] on img at bounding box center [906, 457] width 235 height 235
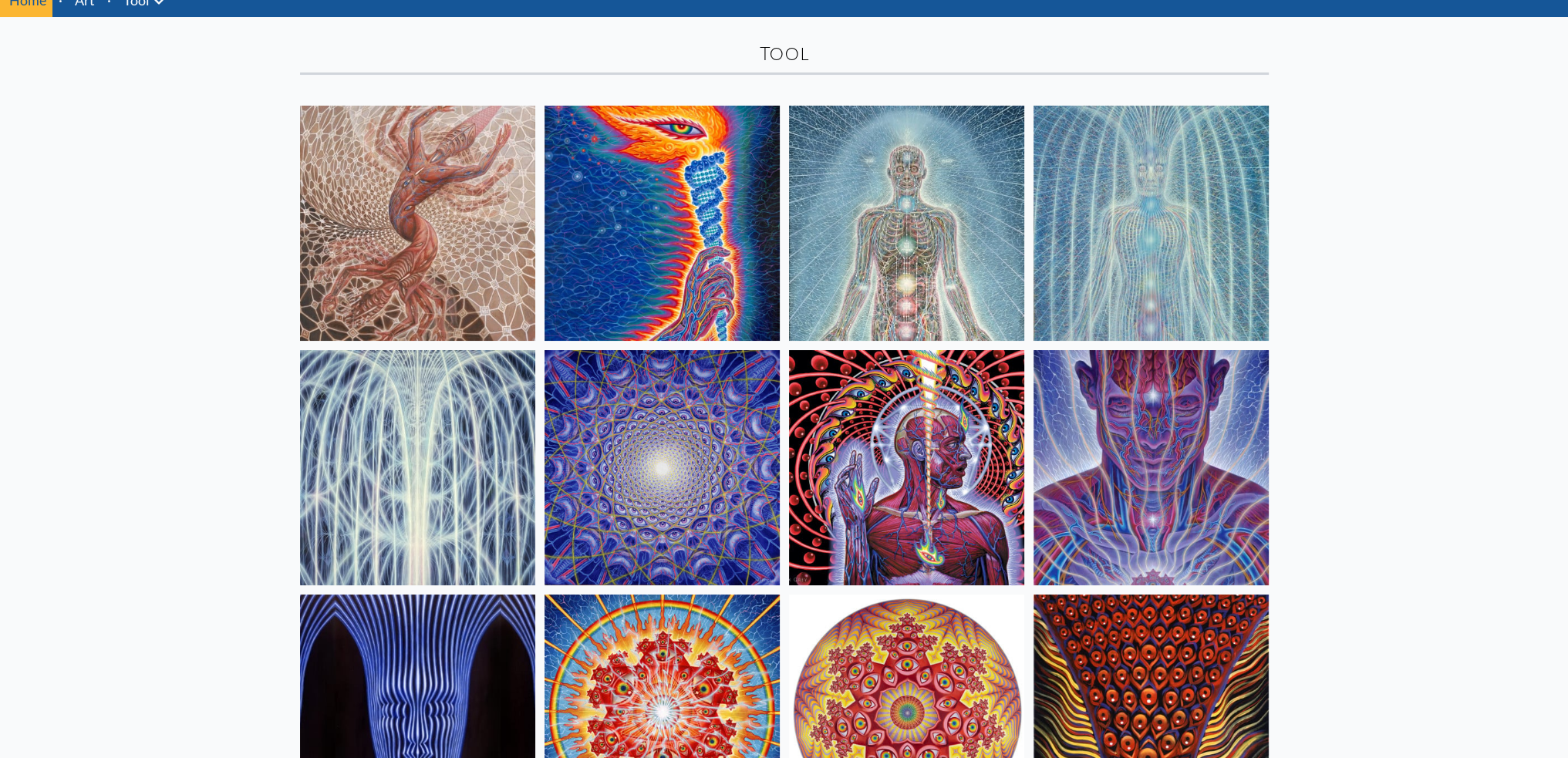
scroll to position [47, 0]
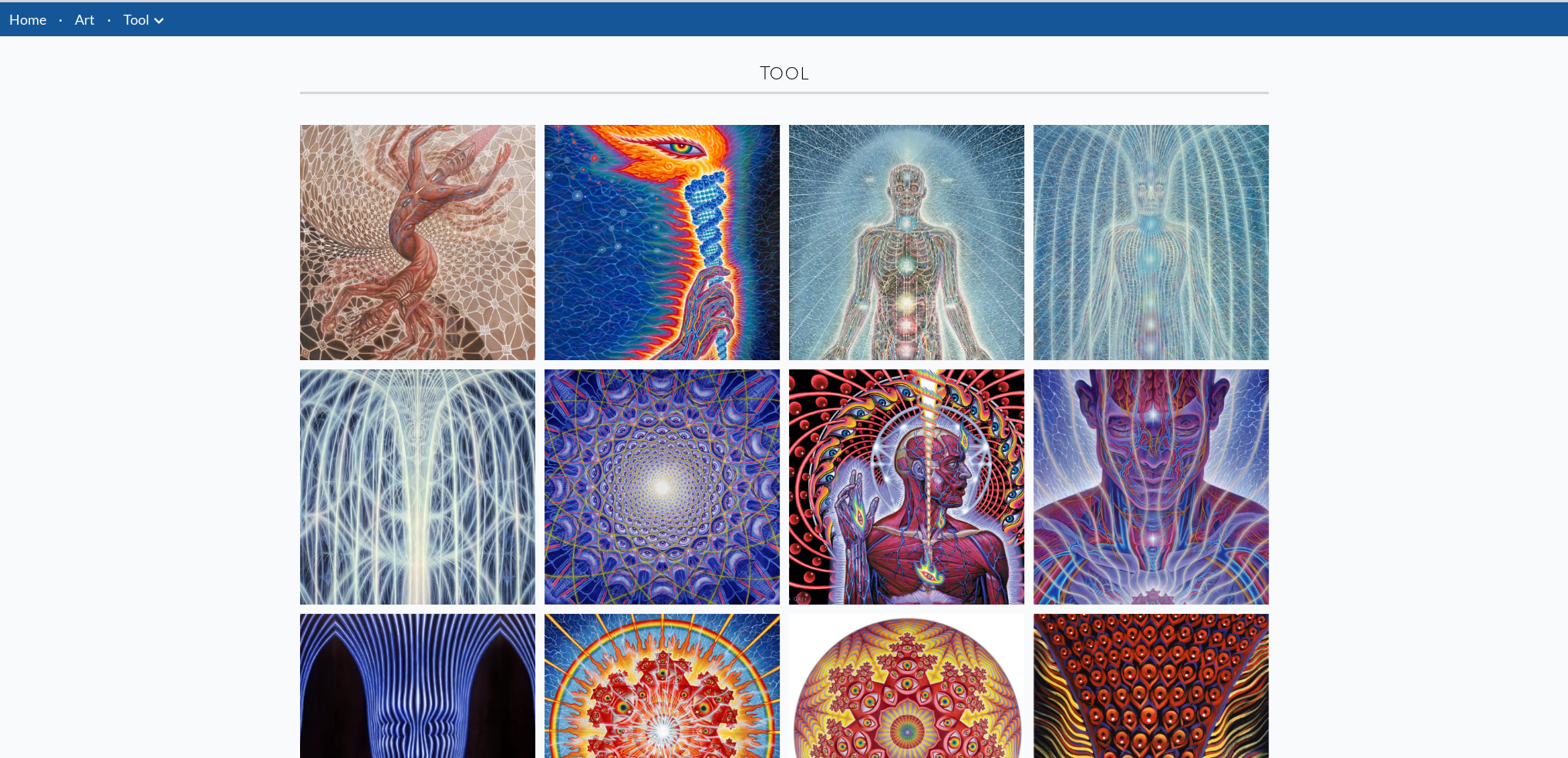
click at [676, 189] on img at bounding box center [662, 242] width 235 height 235
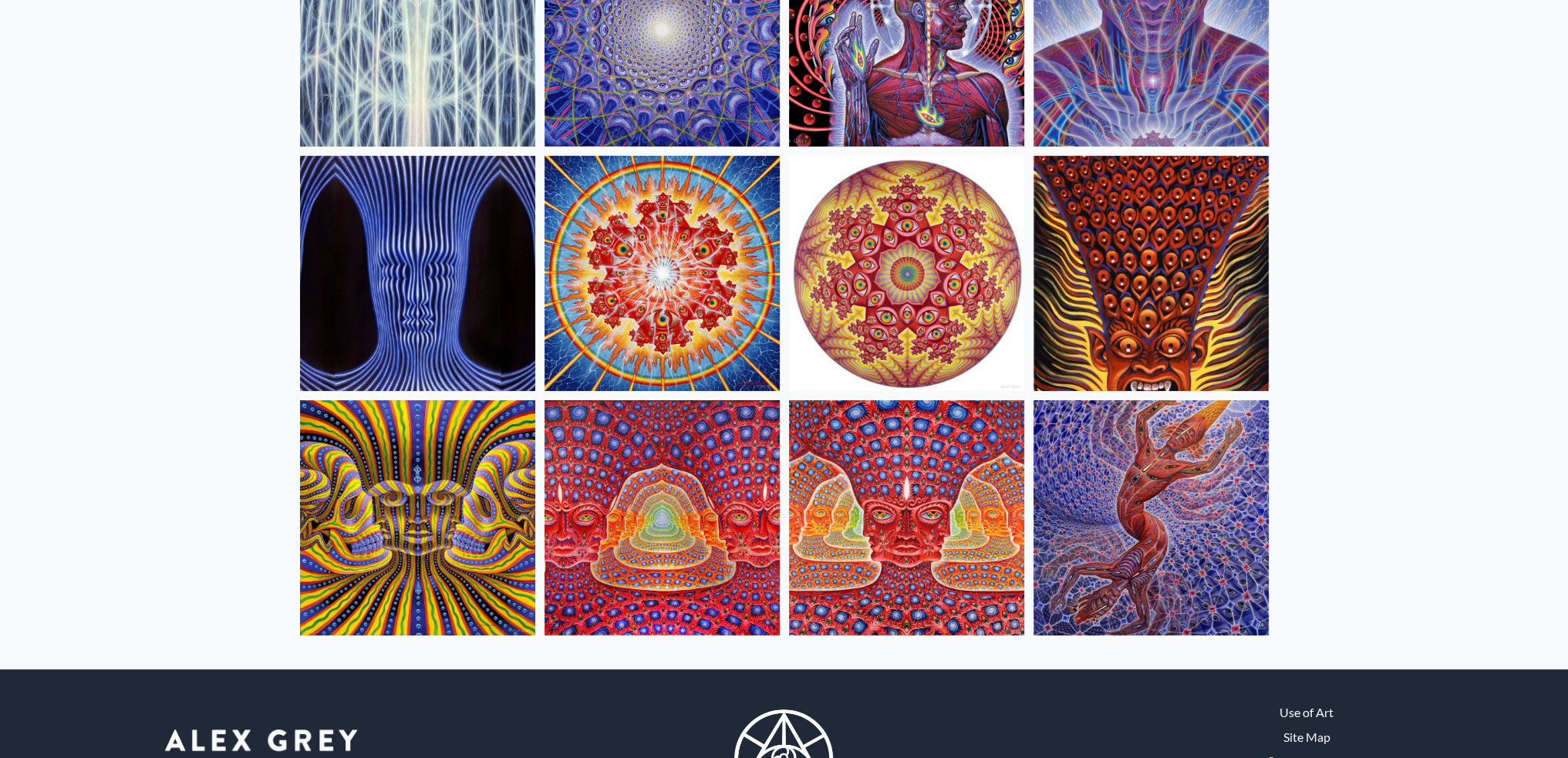
scroll to position [510, 0]
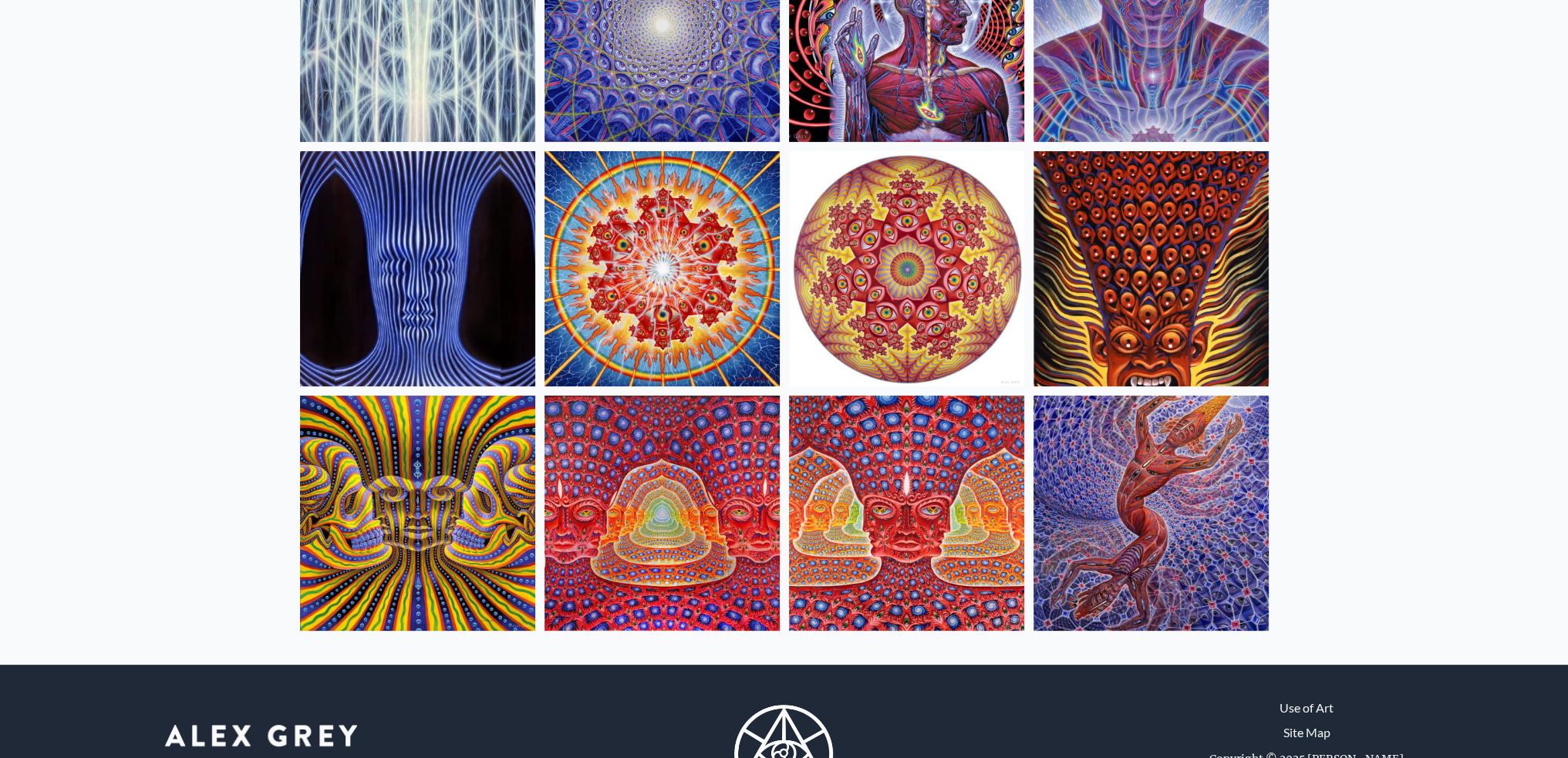
click at [1125, 436] on img at bounding box center [1151, 513] width 235 height 235
